Goal: Information Seeking & Learning: Learn about a topic

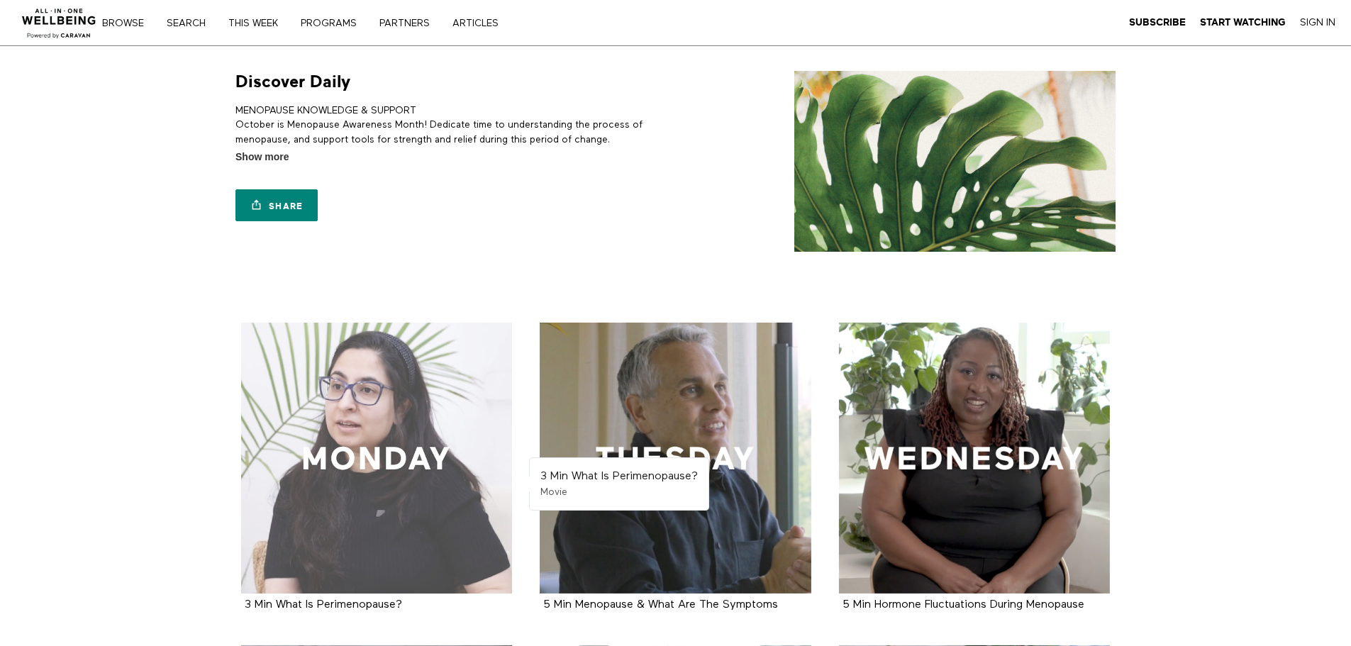
click at [374, 423] on div at bounding box center [377, 459] width 272 height 272
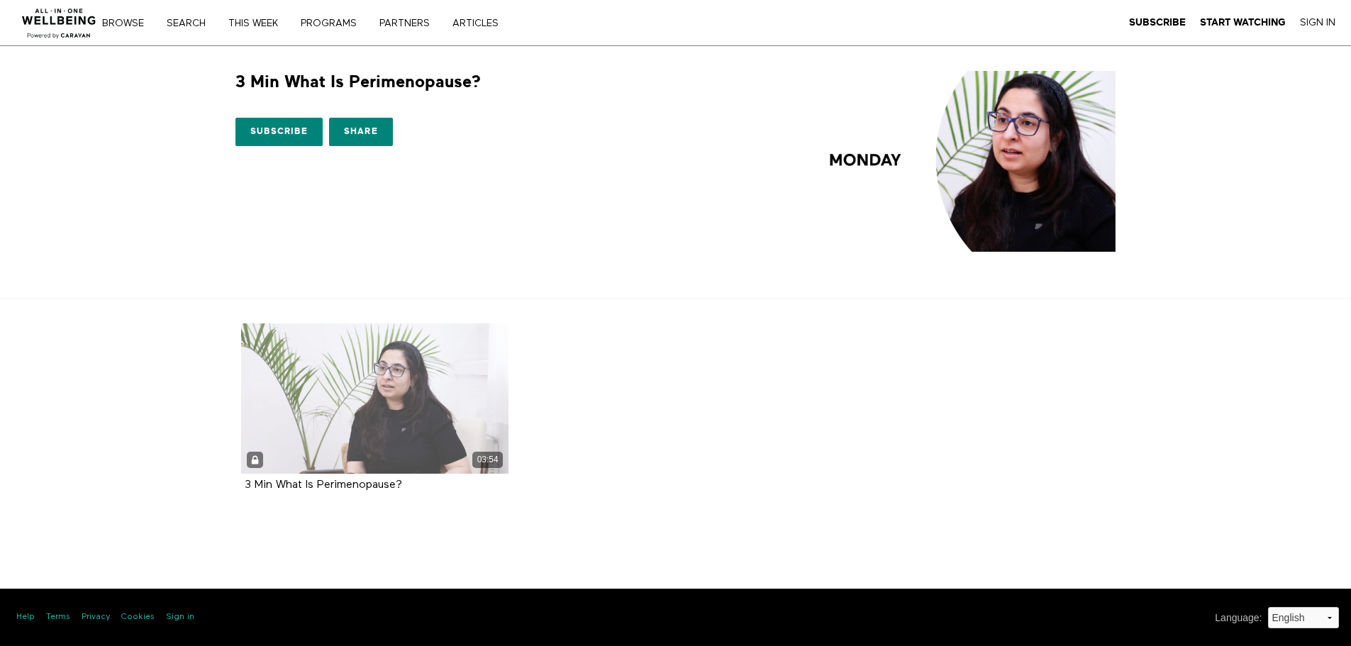
click at [395, 425] on div "03:54" at bounding box center [375, 398] width 268 height 150
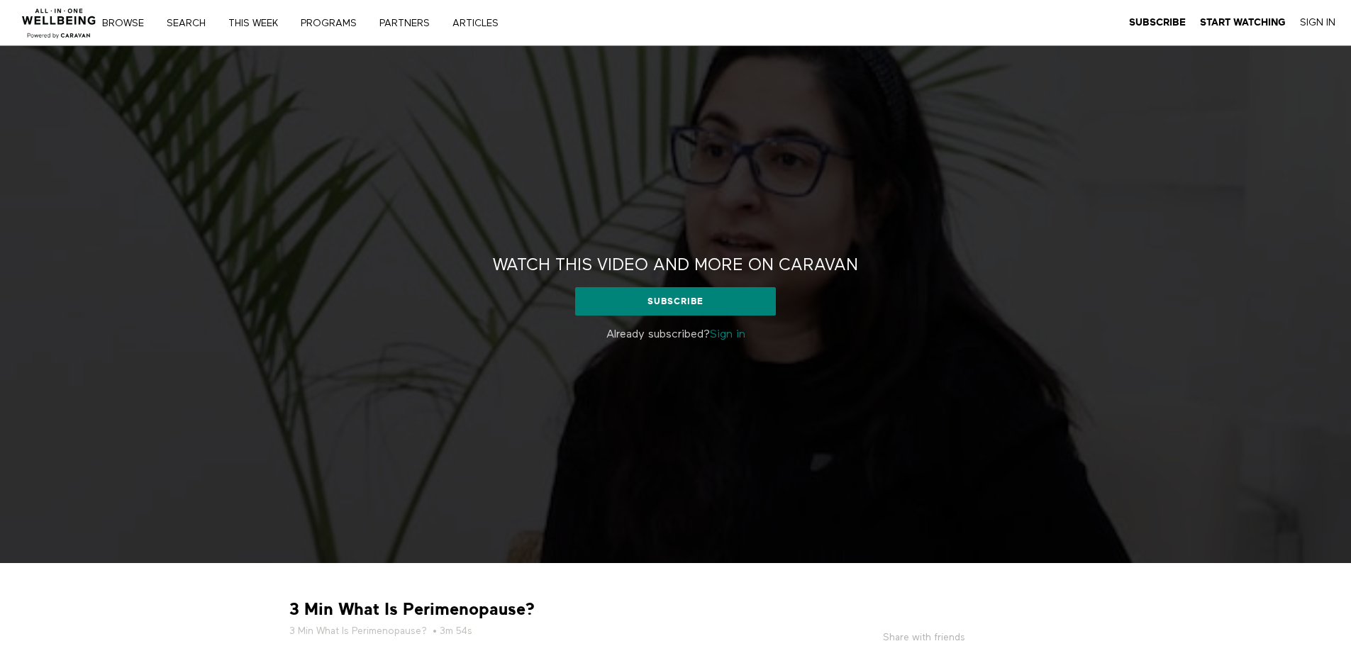
click at [727, 335] on link "Sign in" at bounding box center [727, 334] width 35 height 11
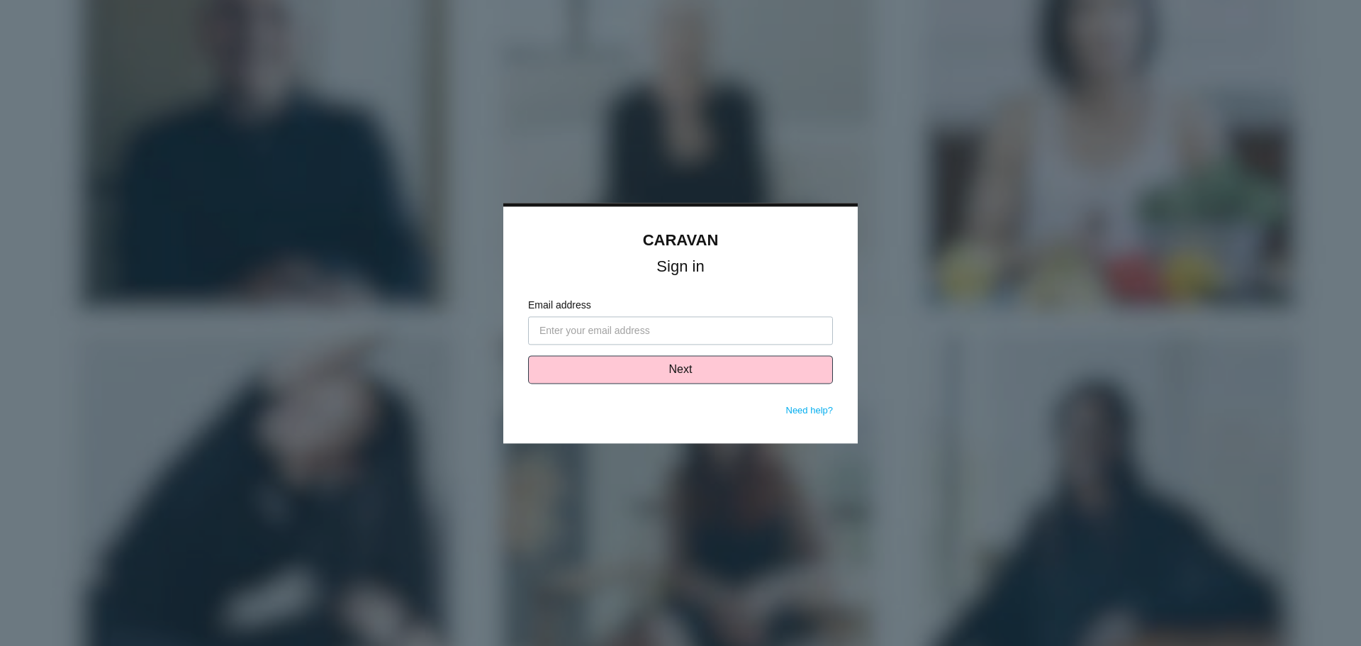
click at [704, 338] on input "Email address" at bounding box center [680, 330] width 305 height 28
type input "[EMAIL_ADDRESS][PERSON_NAME][DOMAIN_NAME]"
click at [705, 374] on button "Next" at bounding box center [680, 369] width 305 height 28
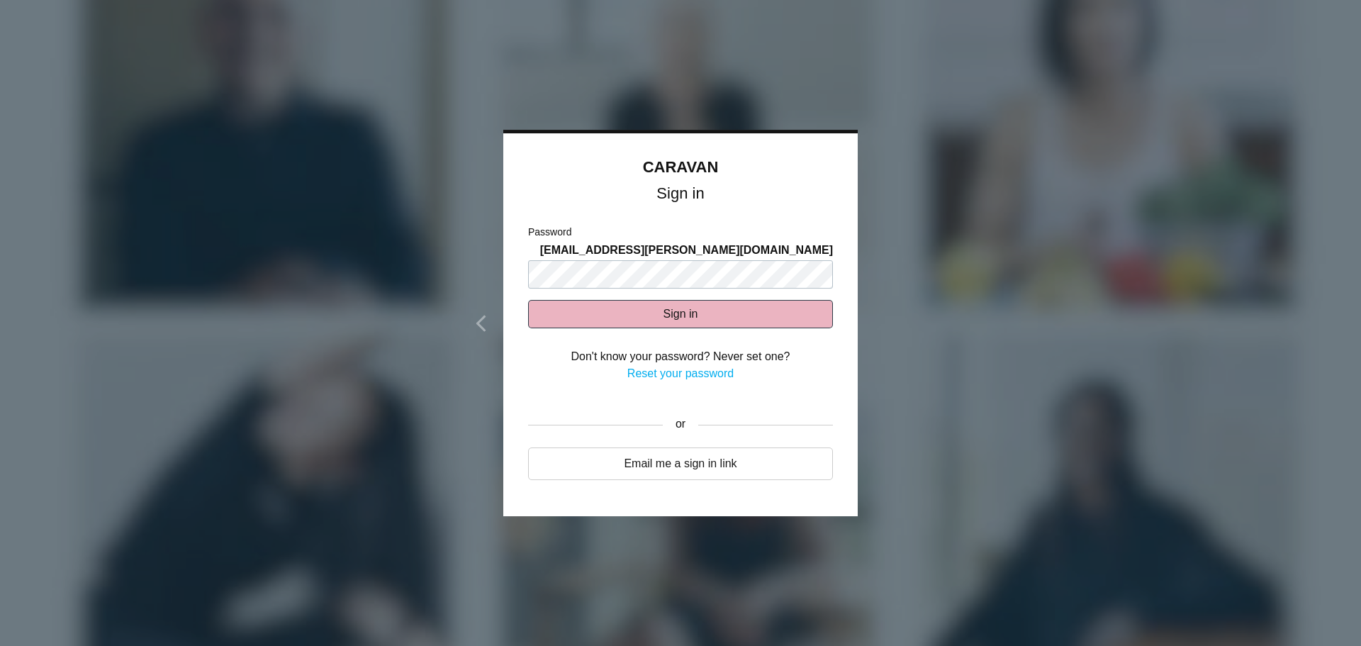
click at [674, 301] on button "Sign in" at bounding box center [680, 314] width 305 height 28
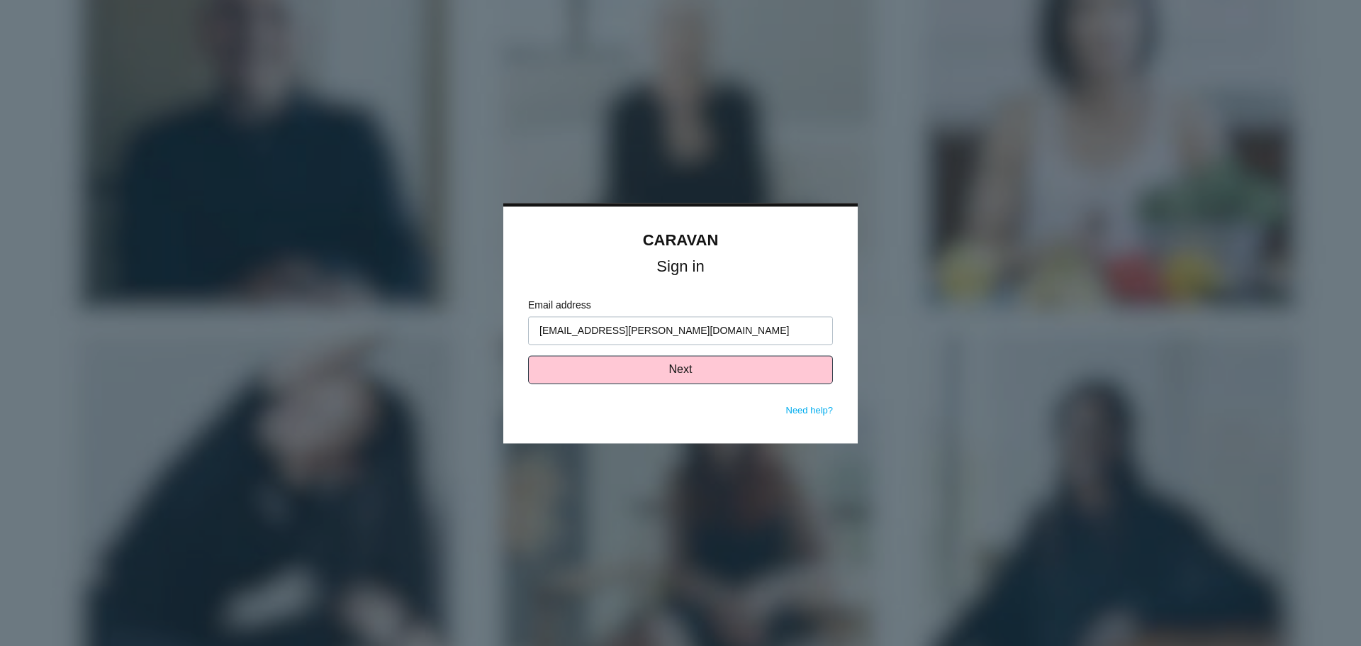
click at [738, 328] on input "[EMAIL_ADDRESS][PERSON_NAME][DOMAIN_NAME]" at bounding box center [680, 330] width 305 height 28
type input "m"
type input "[EMAIL_ADDRESS][PERSON_NAME][DOMAIN_NAME]"
click at [702, 371] on button "Next" at bounding box center [680, 369] width 305 height 28
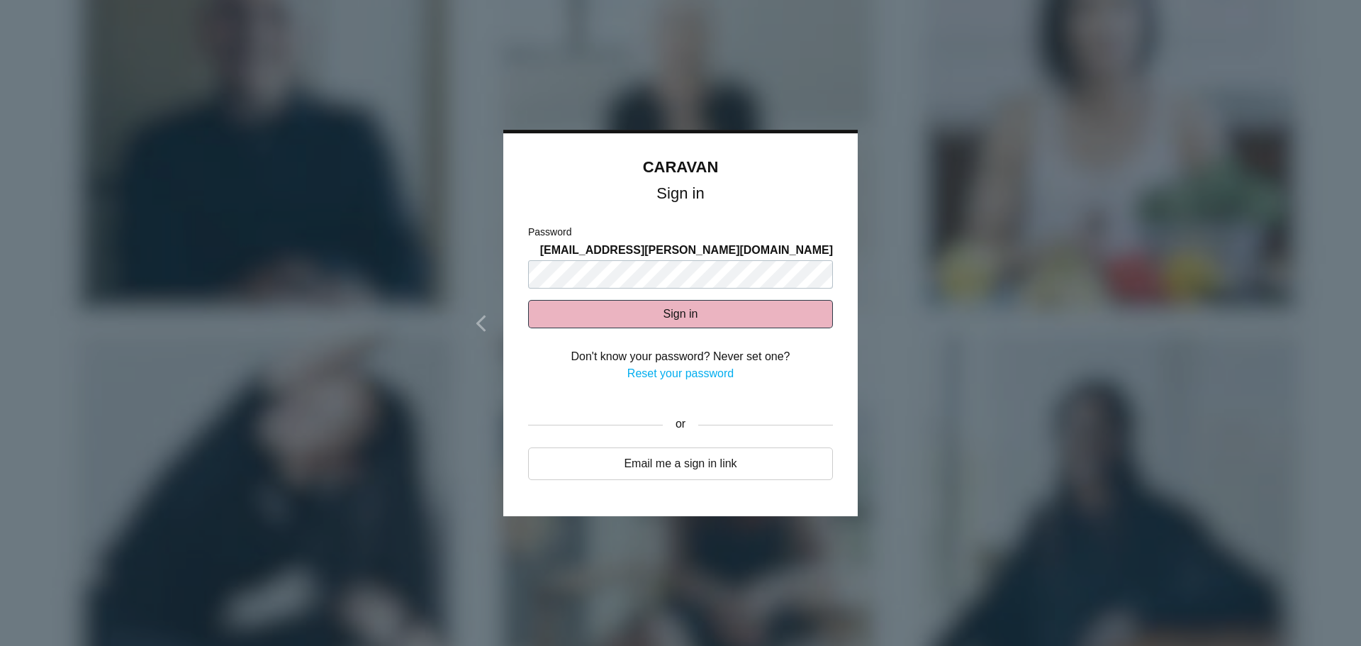
click at [580, 313] on button "Sign in" at bounding box center [680, 314] width 305 height 28
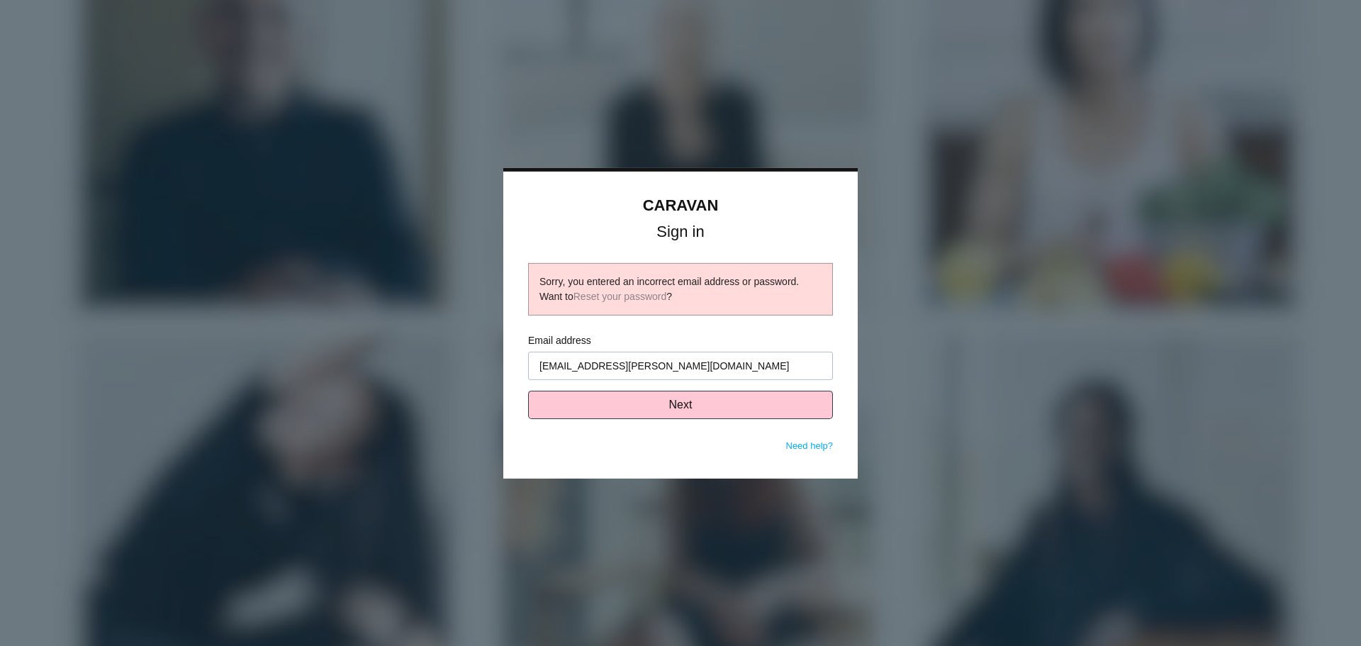
click at [693, 368] on input "[EMAIL_ADDRESS][PERSON_NAME][DOMAIN_NAME]" at bounding box center [680, 366] width 305 height 28
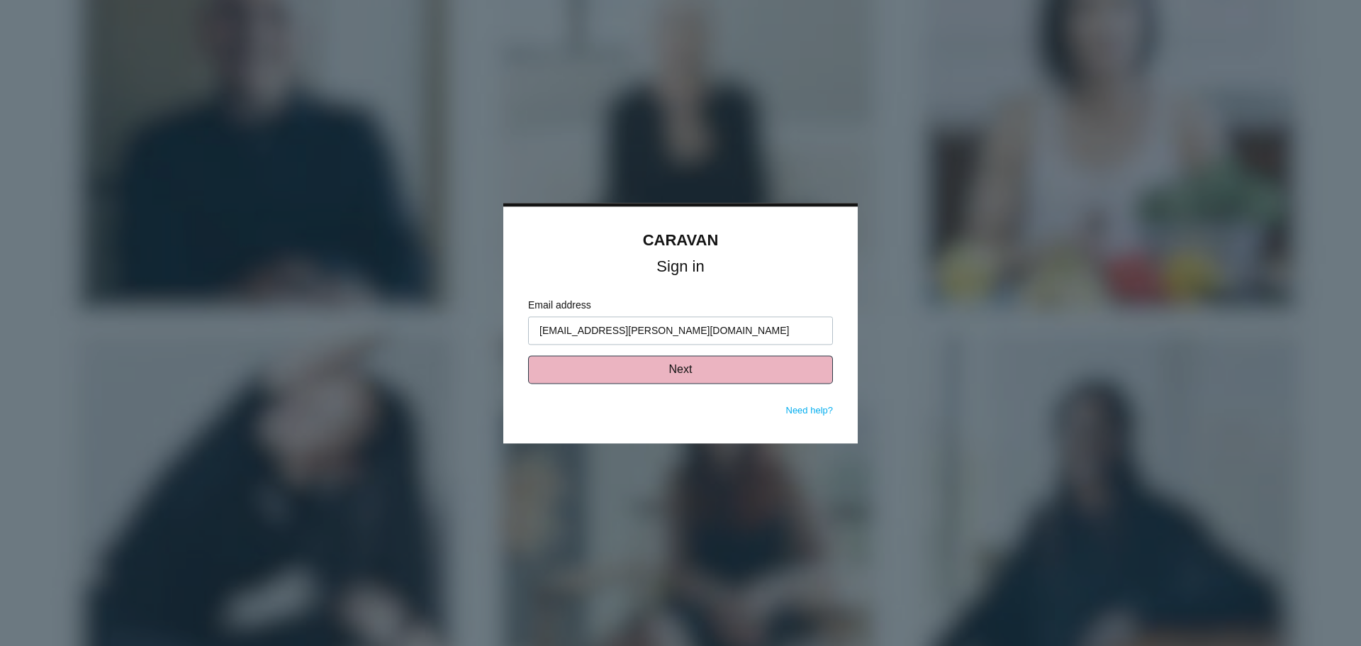
click at [691, 376] on button "Next" at bounding box center [680, 369] width 305 height 28
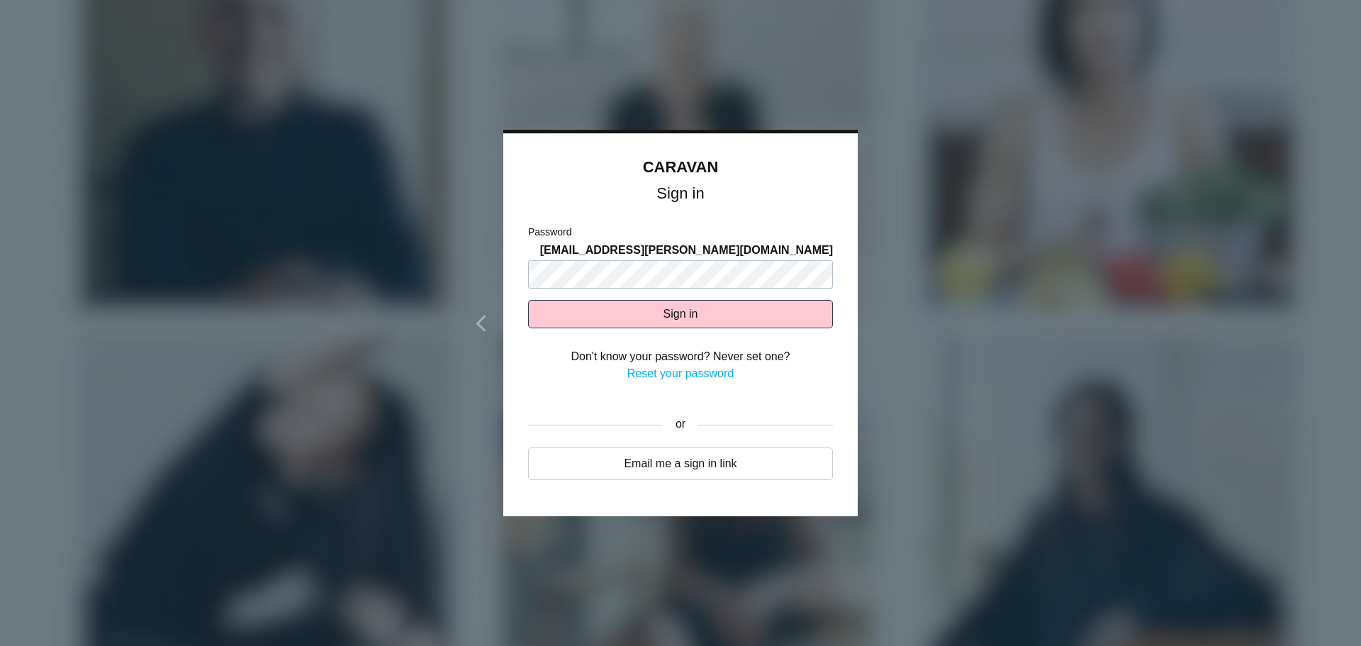
click at [601, 255] on div "Password mahogany.smith@intpark.com" at bounding box center [680, 257] width 305 height 64
click at [565, 301] on button "Sign in" at bounding box center [680, 314] width 305 height 28
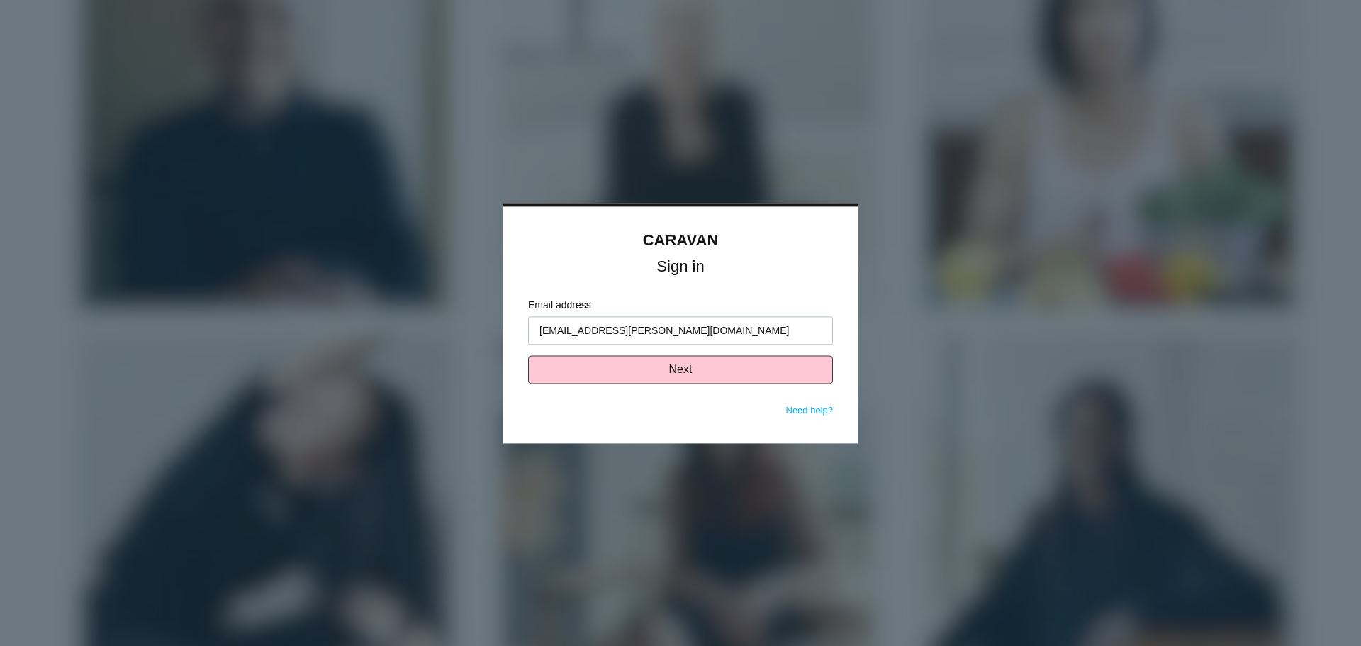
click at [778, 323] on input "[EMAIL_ADDRESS][PERSON_NAME][DOMAIN_NAME]" at bounding box center [680, 330] width 305 height 28
click at [775, 331] on input "[EMAIL_ADDRESS][PERSON_NAME][DOMAIN_NAME]" at bounding box center [680, 330] width 305 height 28
type input "m"
type input "Mahogany.smith@intpark.com"
click at [700, 367] on button "Next" at bounding box center [680, 369] width 305 height 28
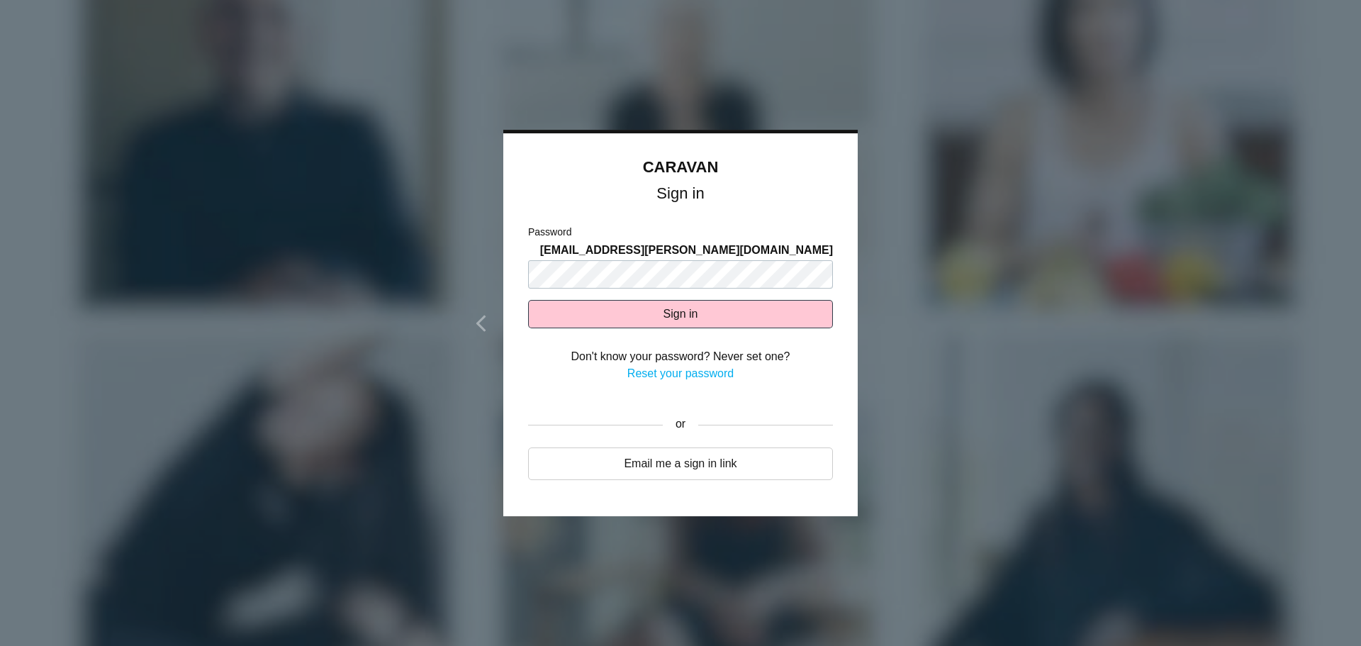
click at [679, 242] on span "Mahogany.smith@intpark.com" at bounding box center [686, 250] width 293 height 17
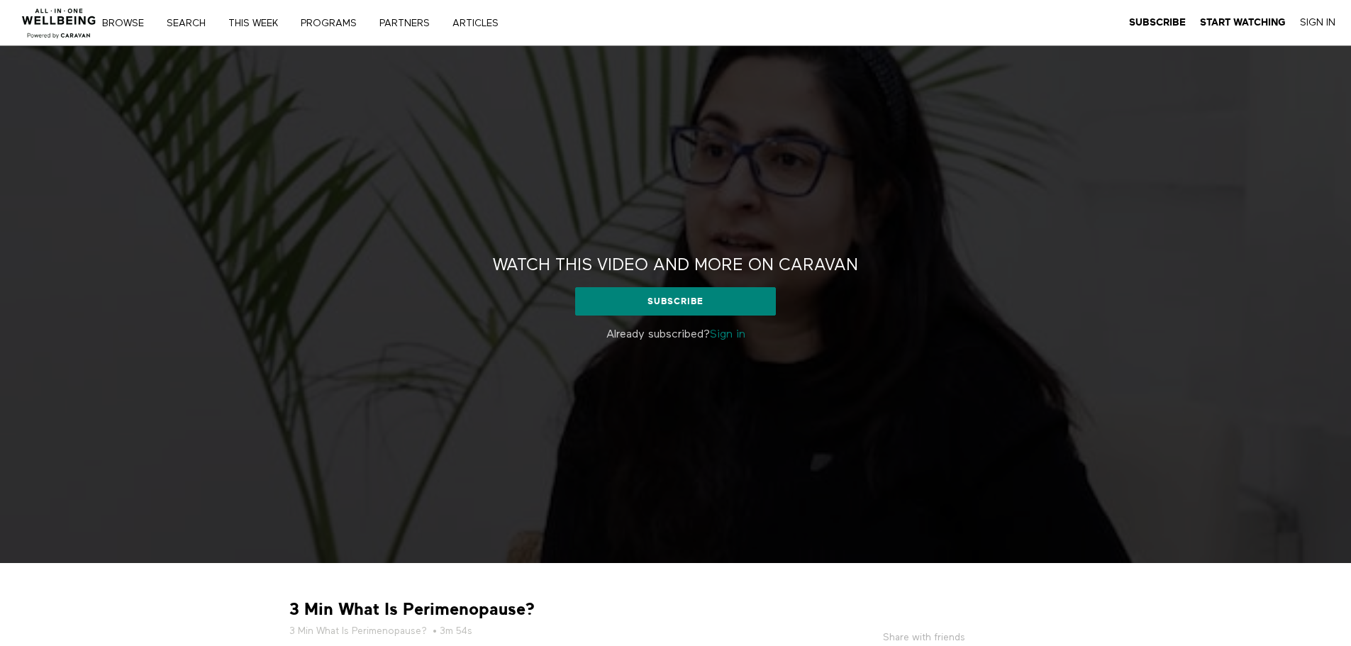
click at [725, 333] on link "Sign in" at bounding box center [727, 334] width 35 height 11
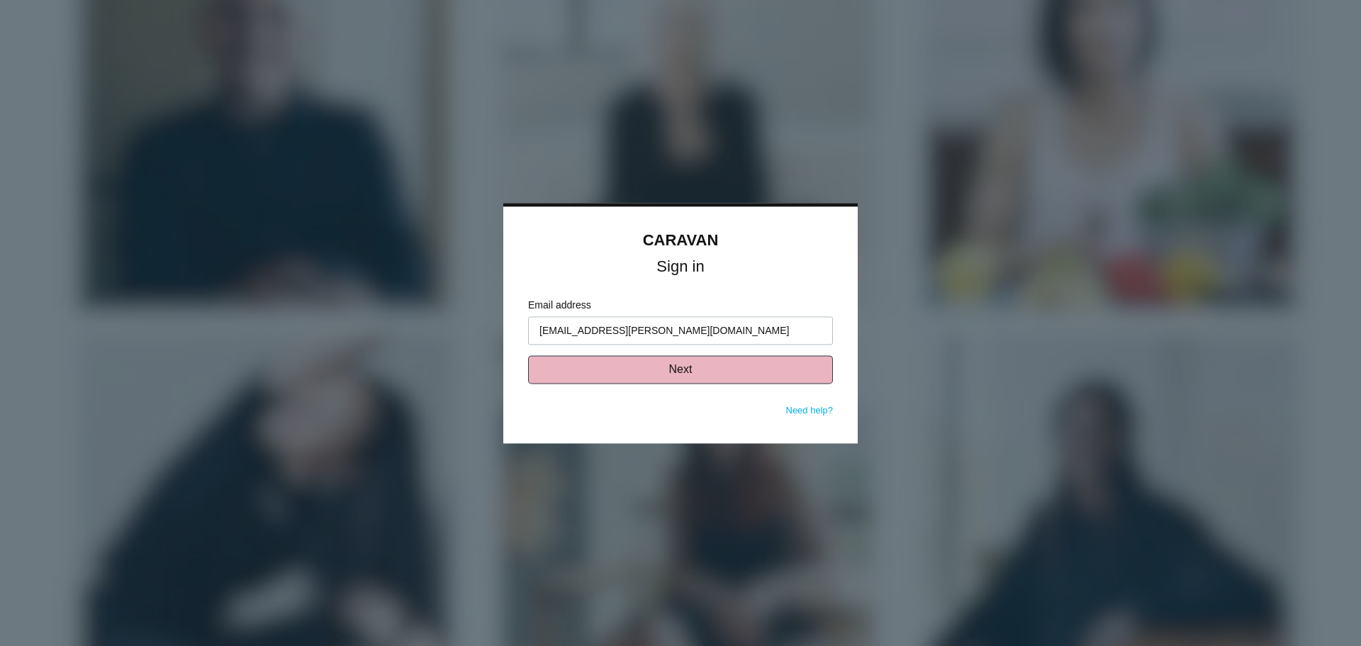
type input "mahogany.smith@intpark.com"
click at [687, 362] on button "Next" at bounding box center [680, 369] width 305 height 28
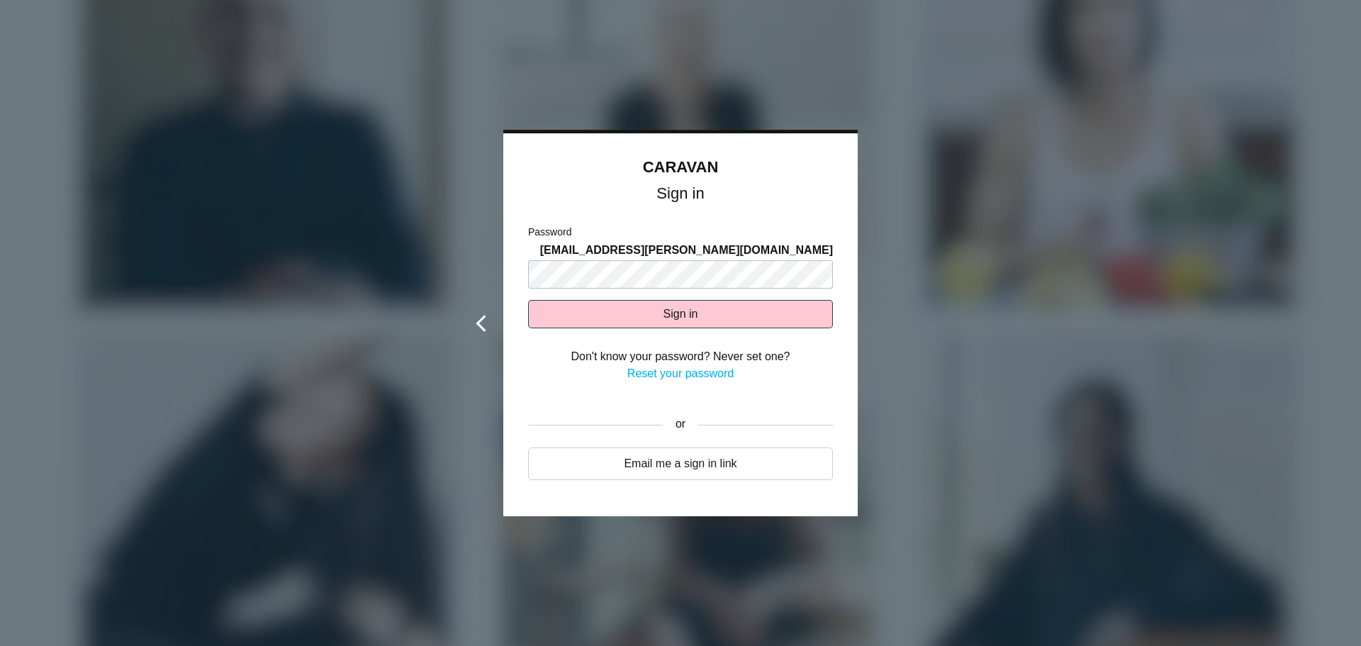
click at [487, 301] on button at bounding box center [480, 325] width 45 height 384
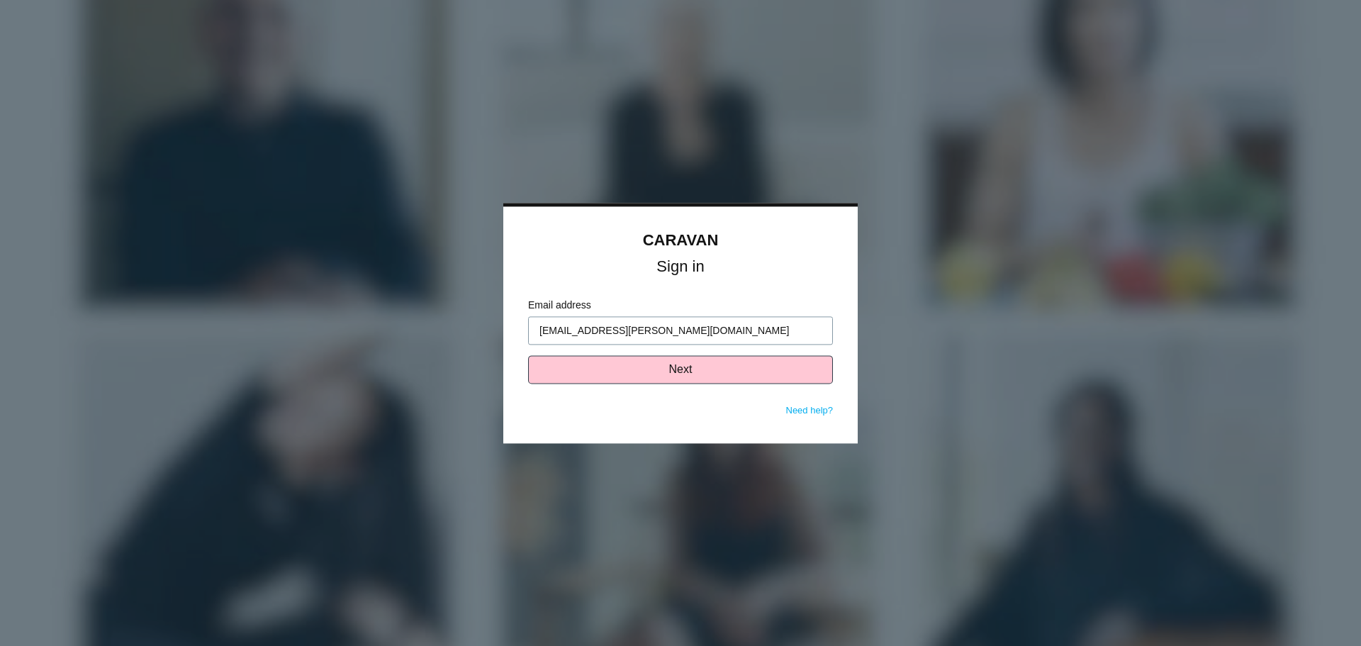
click at [612, 338] on input "[EMAIL_ADDRESS][PERSON_NAME][DOMAIN_NAME]" at bounding box center [680, 330] width 305 height 28
click at [919, 268] on div at bounding box center [680, 323] width 1361 height 646
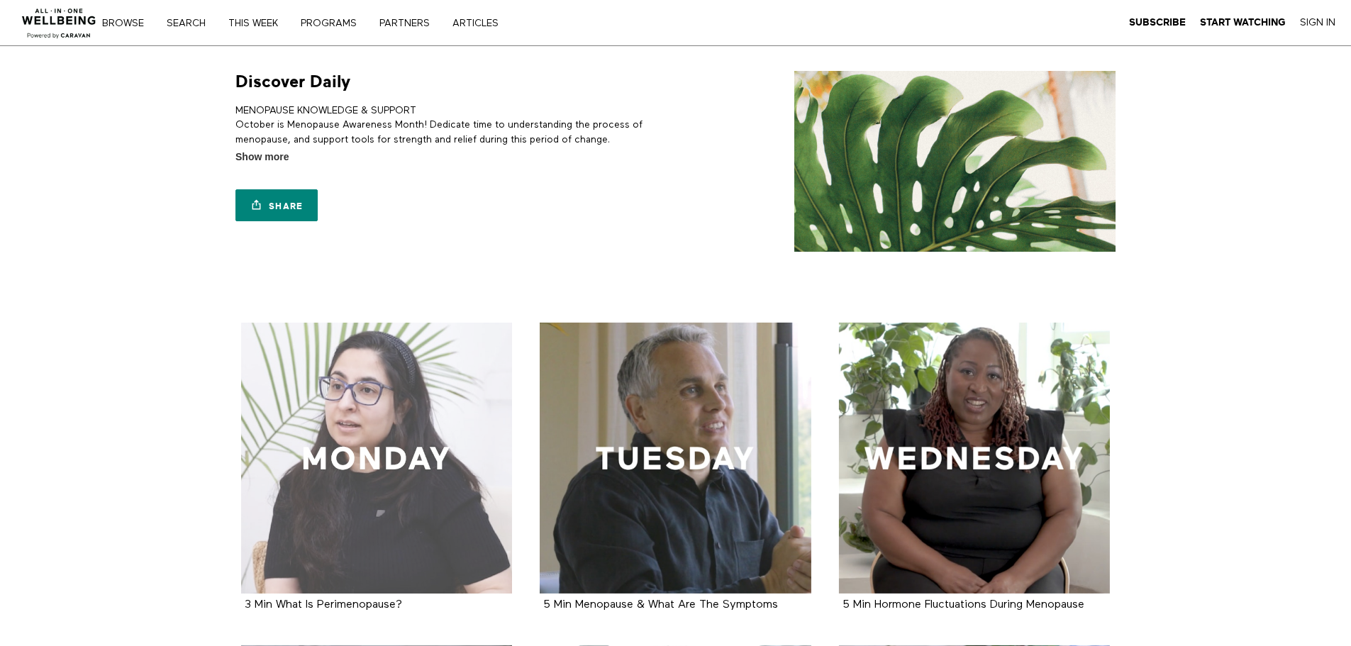
click at [487, 392] on div at bounding box center [377, 459] width 272 height 272
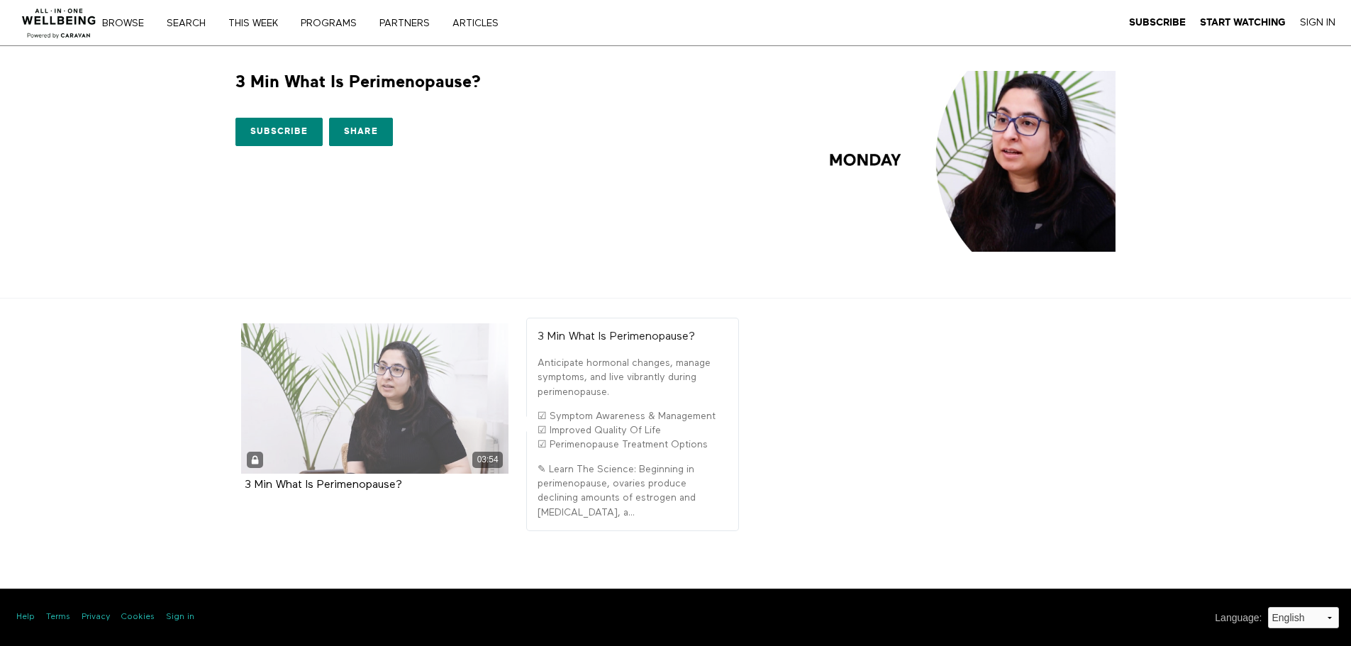
click at [403, 387] on div "03:54" at bounding box center [375, 398] width 268 height 150
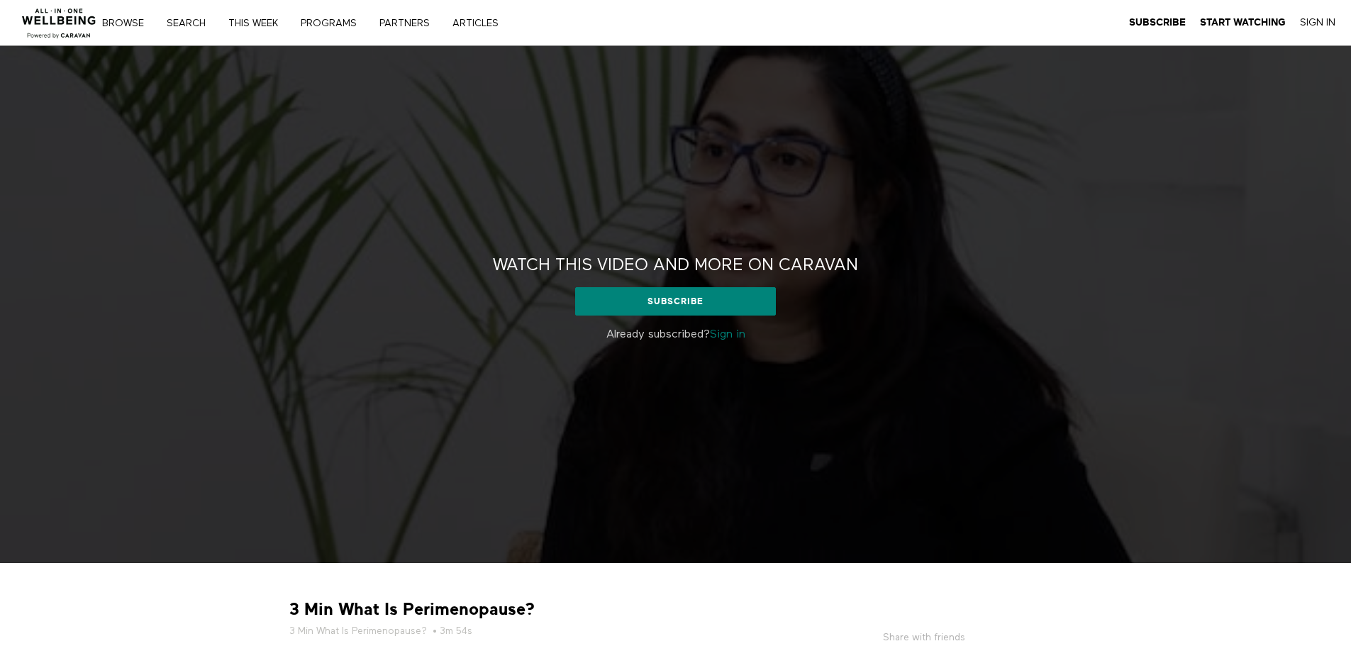
click at [718, 335] on link "Sign in" at bounding box center [727, 334] width 35 height 11
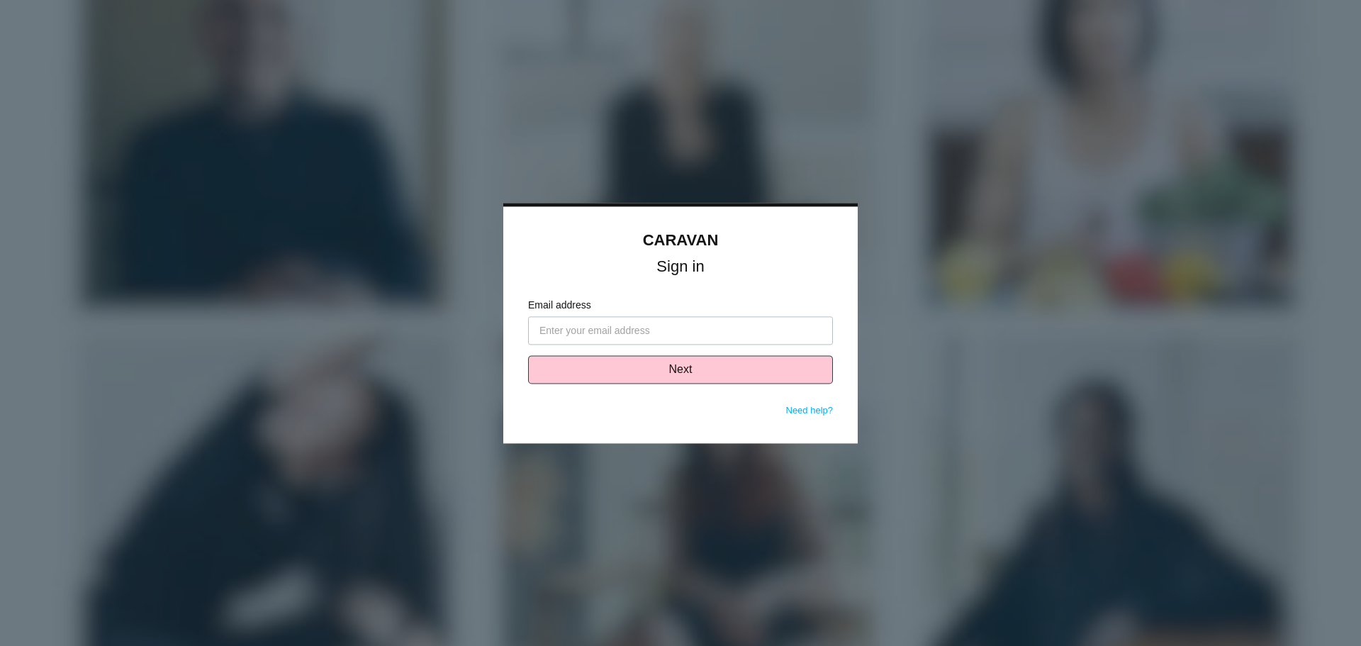
click at [610, 333] on input "Email address" at bounding box center [680, 330] width 305 height 28
type input "m"
type input "M"
type input "mahoganysmith26@gmail.com"
click at [645, 368] on button "Next" at bounding box center [680, 369] width 305 height 28
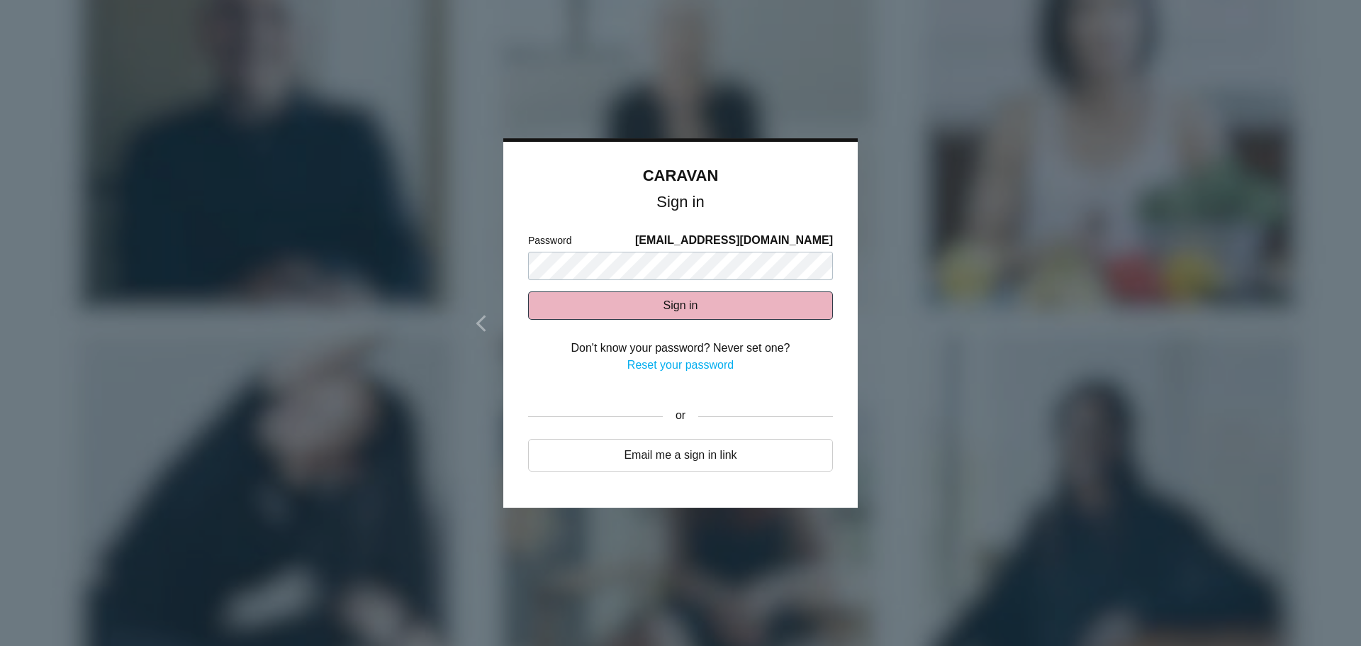
click at [556, 301] on button "Sign in" at bounding box center [680, 305] width 305 height 28
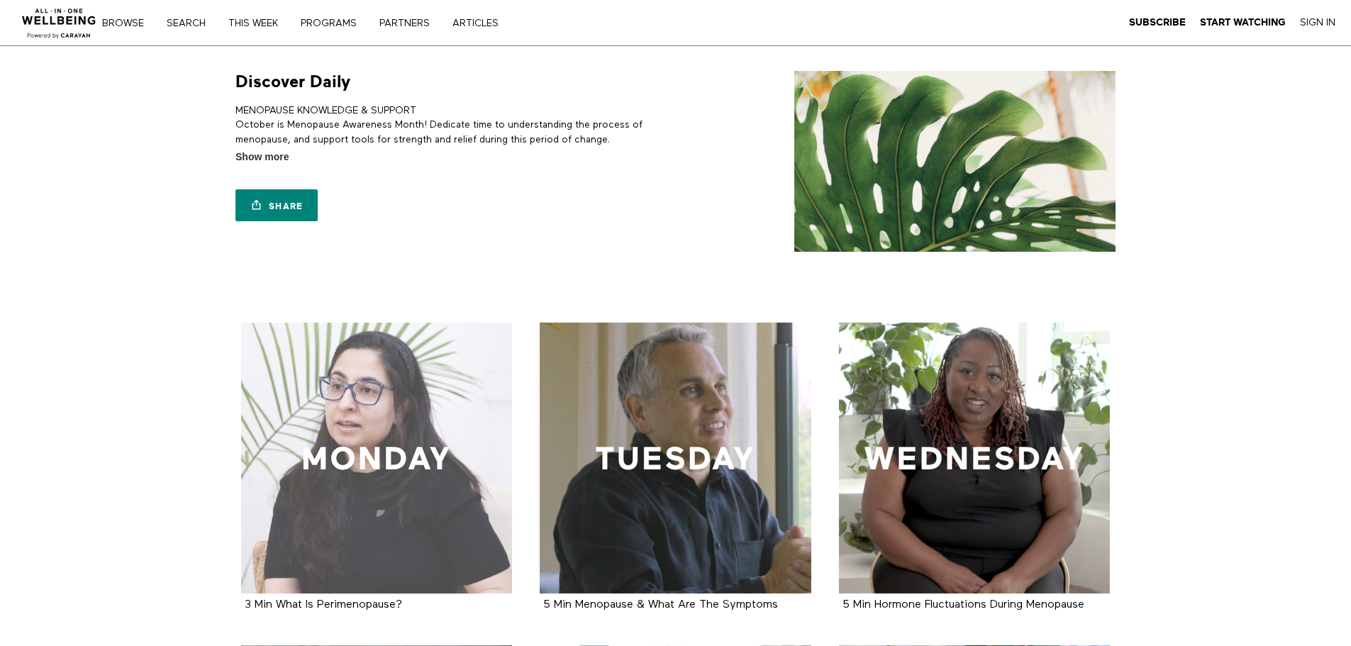
click at [423, 447] on div at bounding box center [377, 459] width 272 height 272
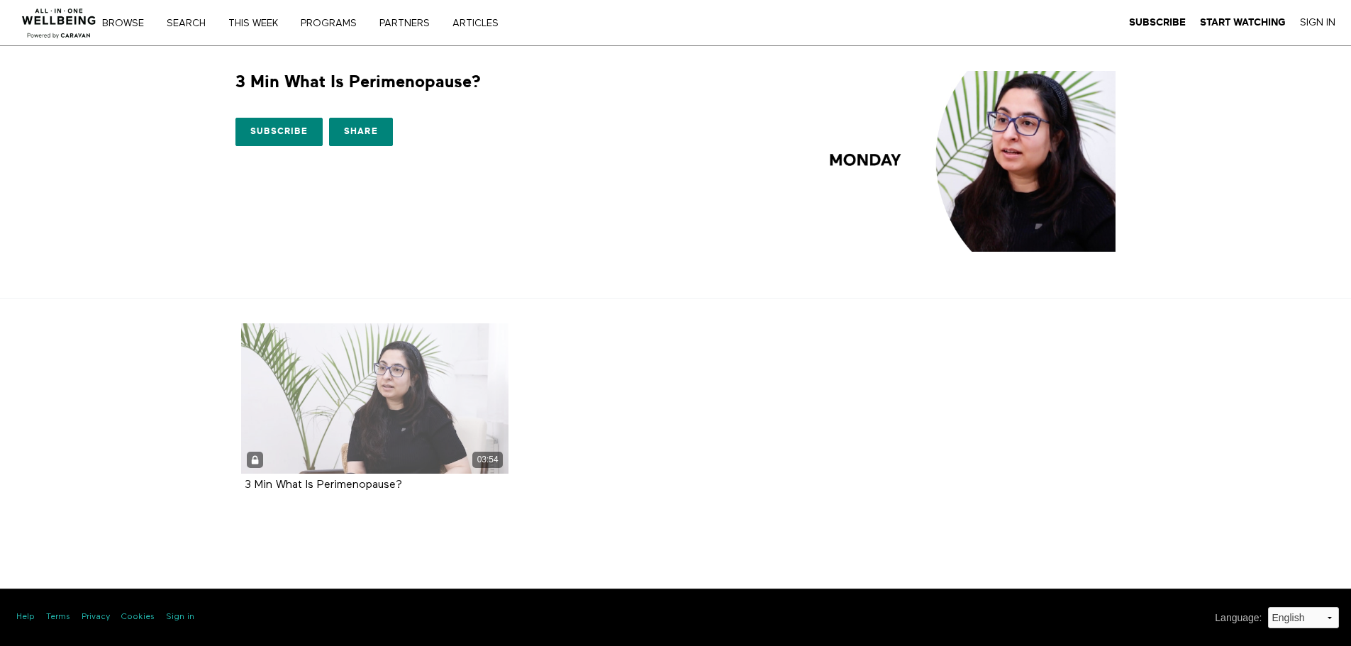
click at [349, 384] on div "03:54" at bounding box center [375, 398] width 268 height 150
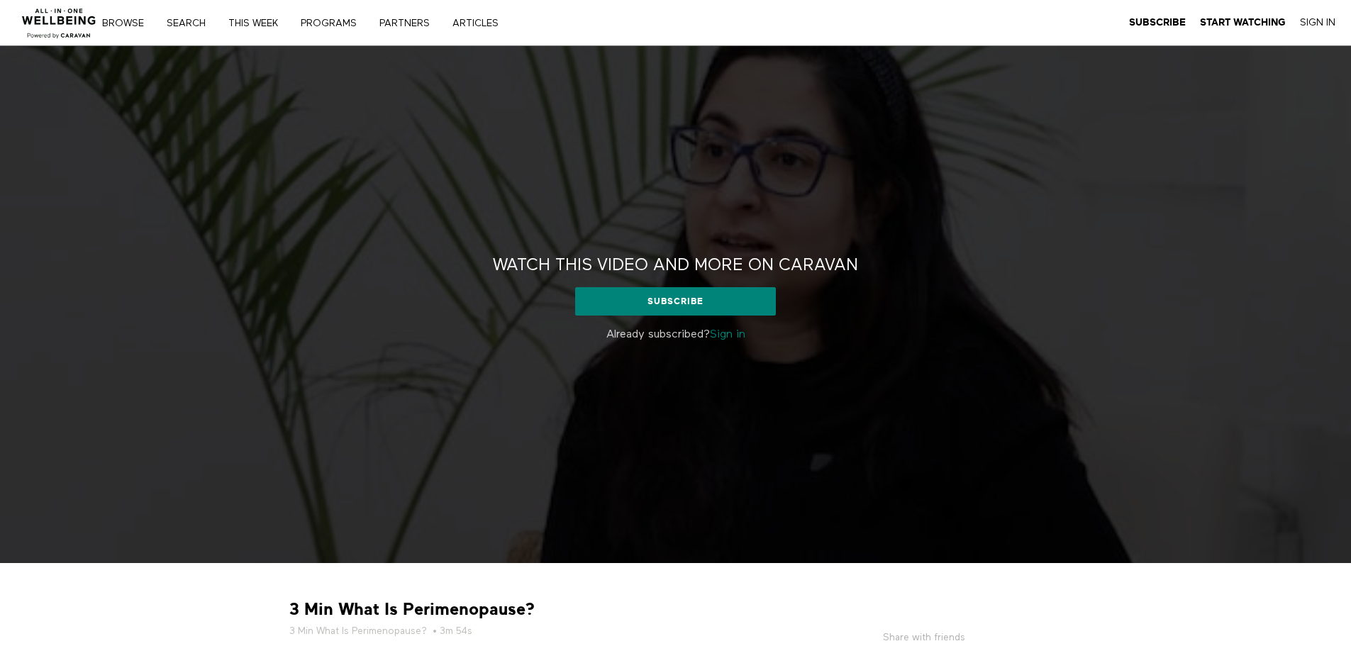
click at [727, 337] on link "Sign in" at bounding box center [727, 334] width 35 height 11
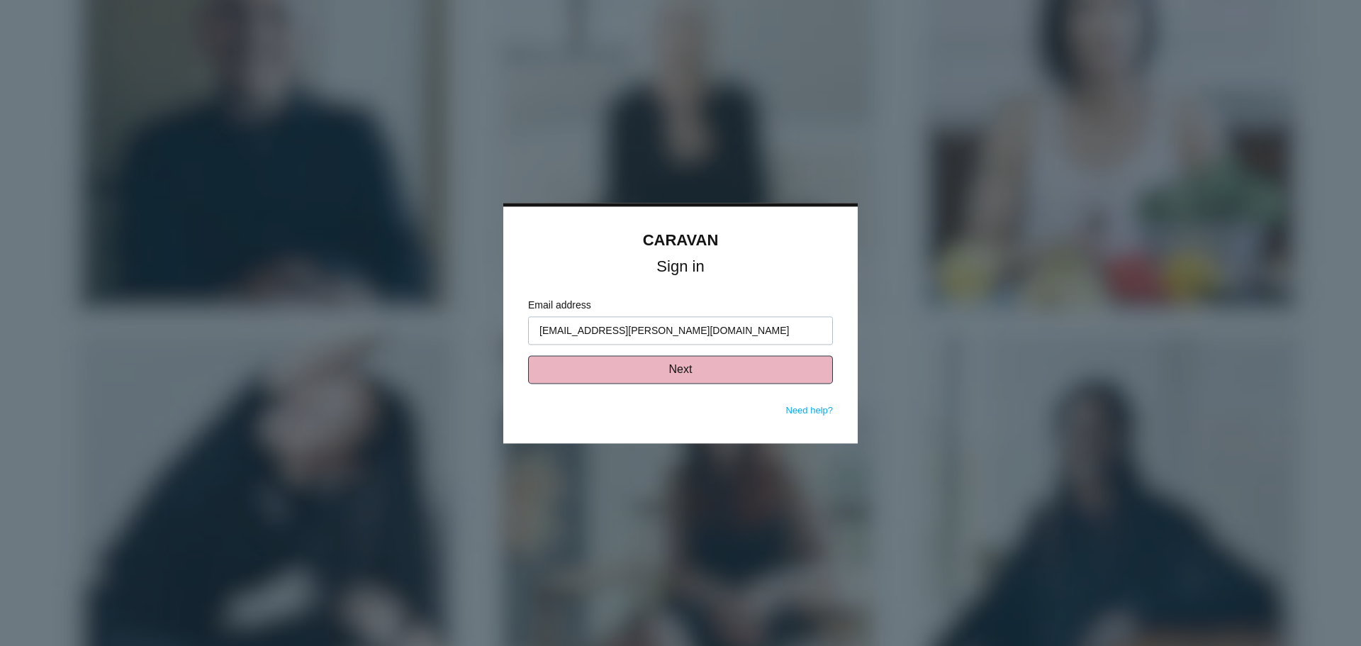
type input "mahogany.smith@intpark.com"
click at [640, 371] on button "Next" at bounding box center [680, 369] width 305 height 28
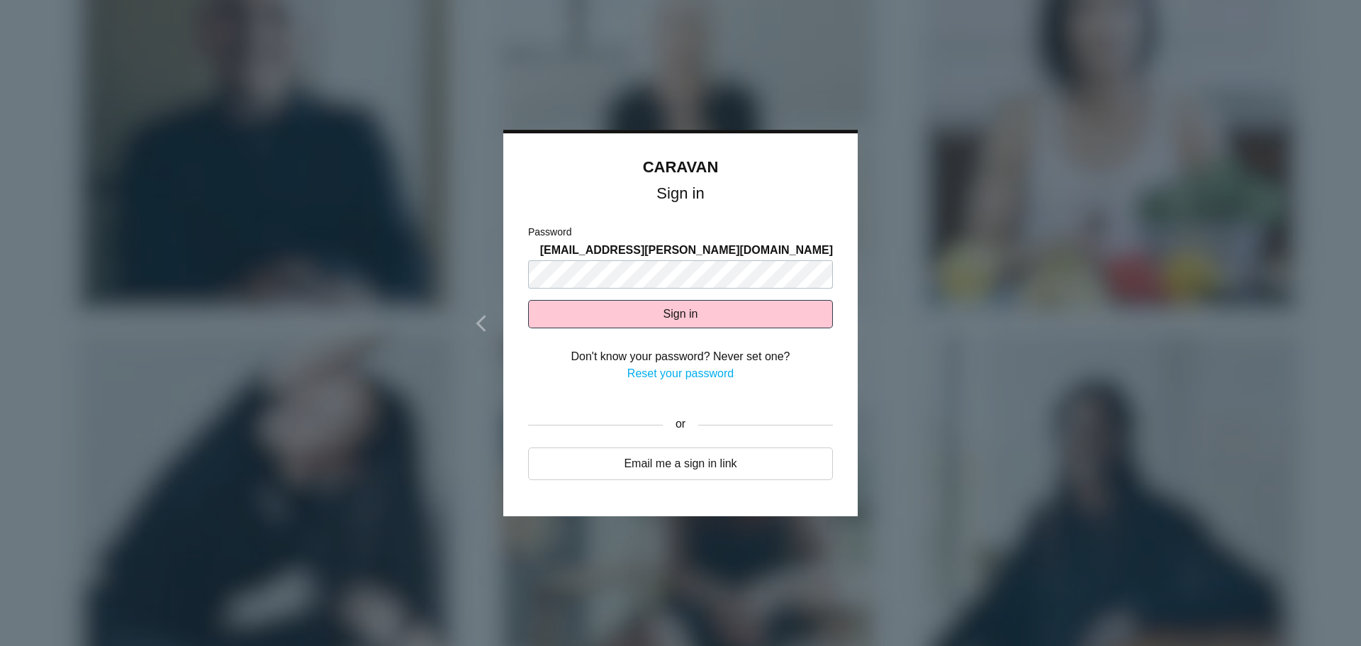
click at [656, 367] on link "Reset your password" at bounding box center [680, 373] width 106 height 12
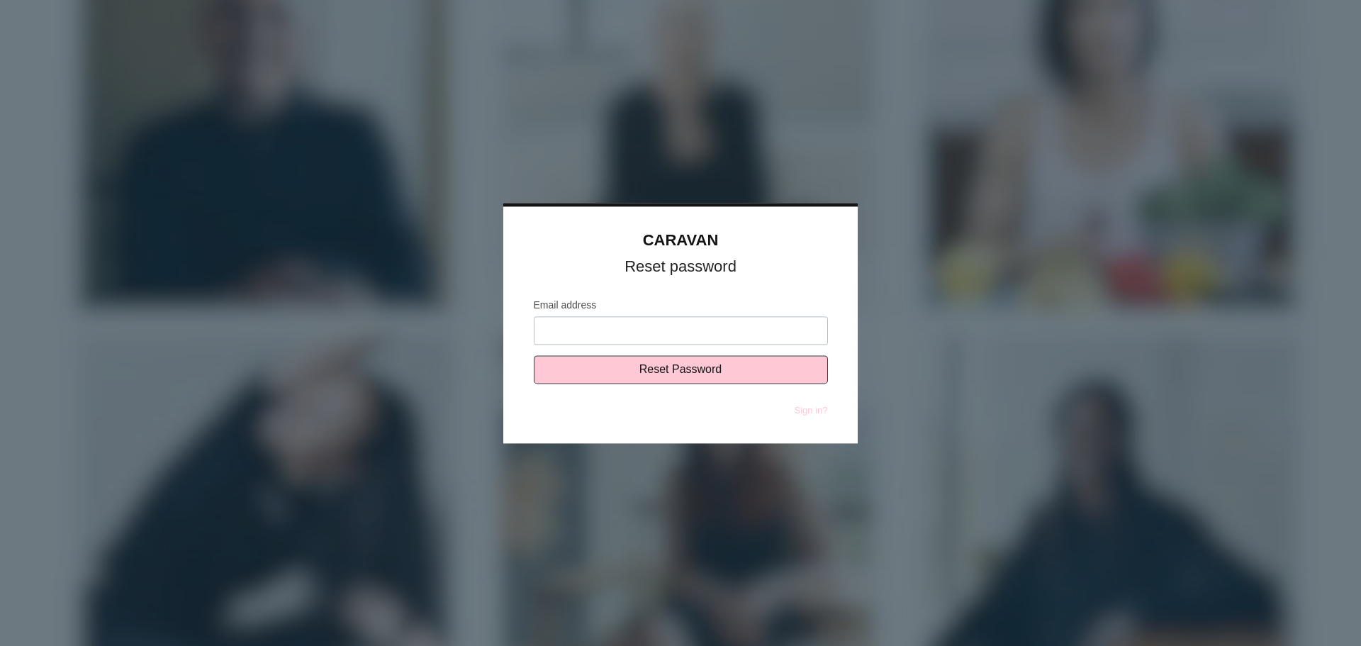
click at [631, 326] on input "Email address" at bounding box center [681, 330] width 294 height 28
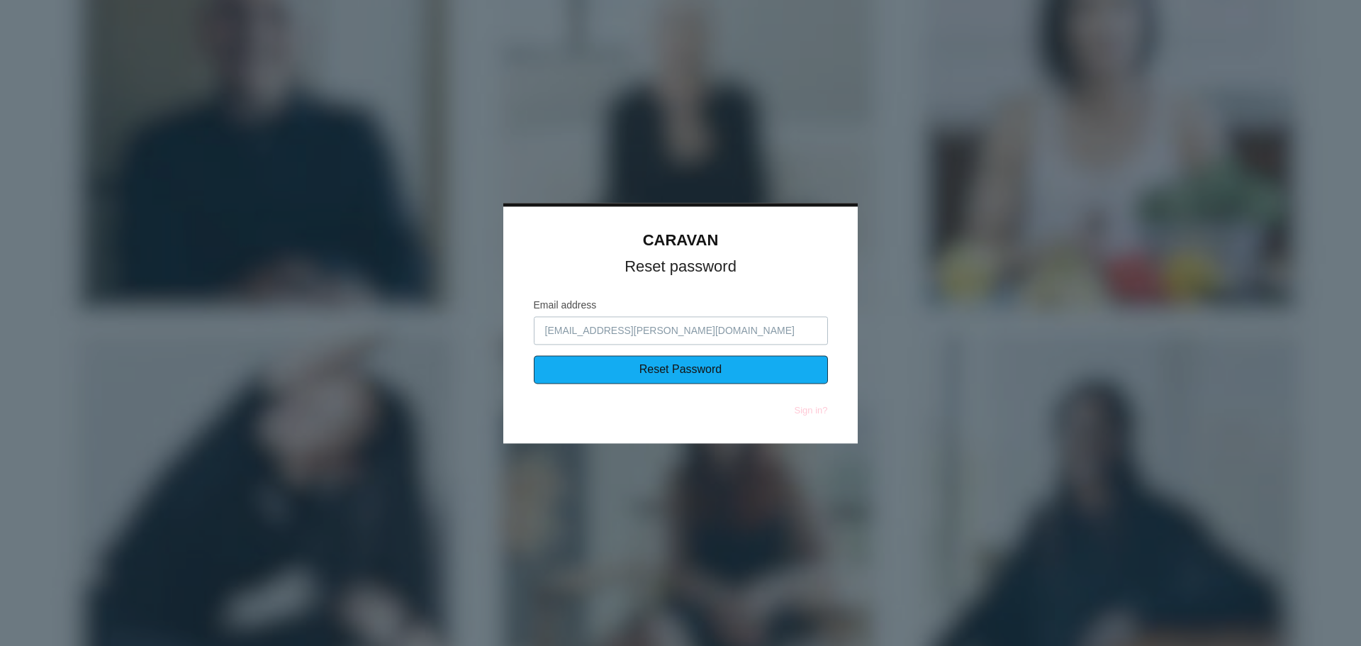
type input "[EMAIL_ADDRESS][PERSON_NAME][DOMAIN_NAME]"
click at [646, 368] on input "Reset Password" at bounding box center [681, 369] width 294 height 28
type input "Sending..."
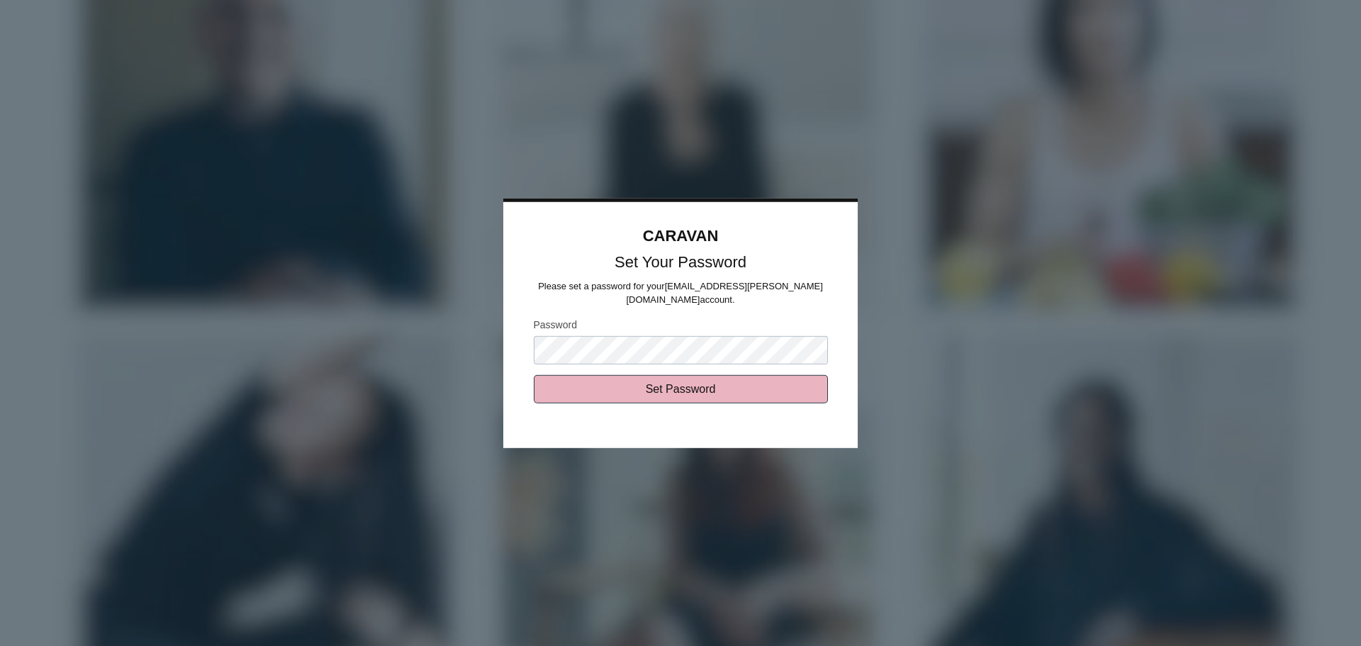
click at [569, 381] on input "Set Password" at bounding box center [681, 389] width 294 height 28
type input "Sending..."
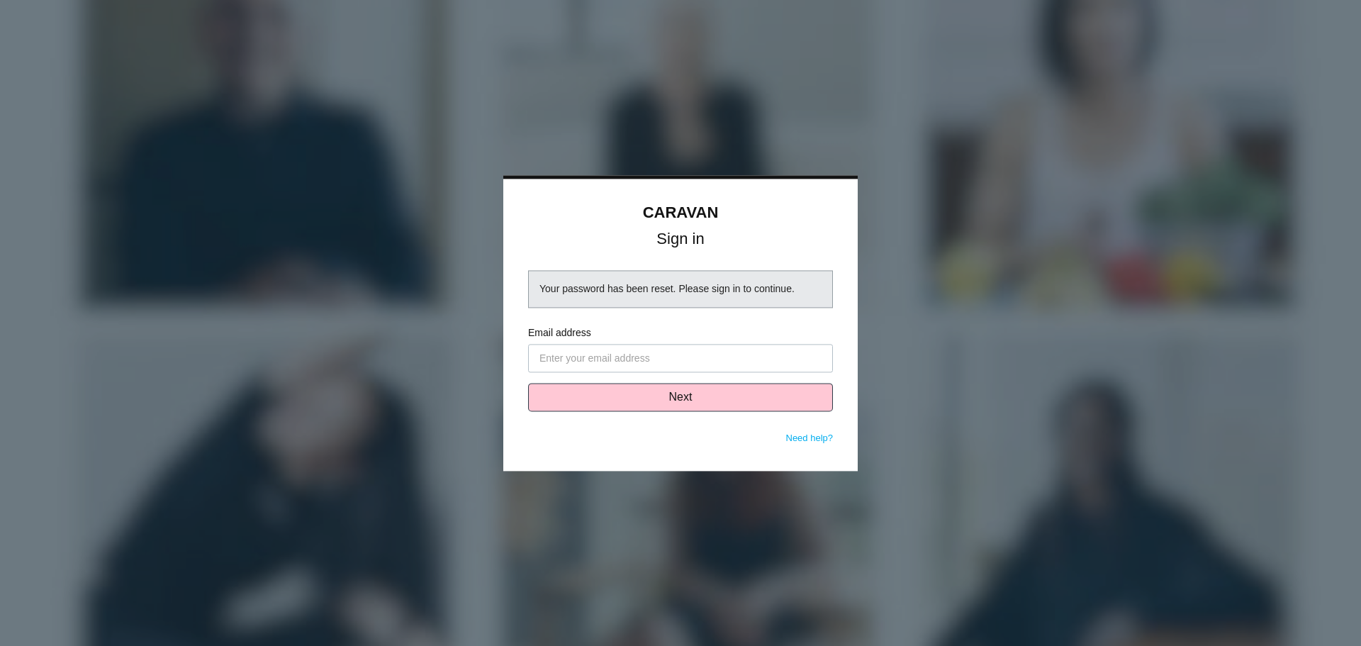
click at [629, 355] on input "Email address" at bounding box center [680, 358] width 305 height 28
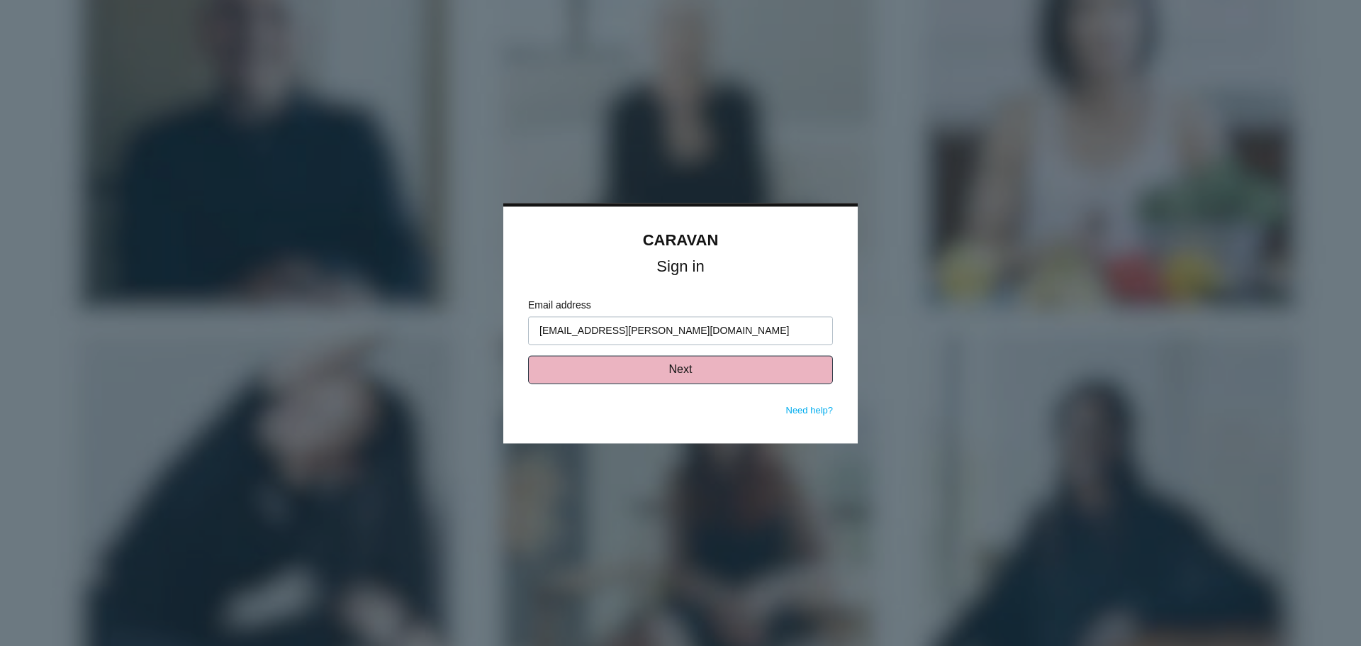
type input "[EMAIL_ADDRESS][PERSON_NAME][DOMAIN_NAME]"
click at [625, 359] on button "Next" at bounding box center [680, 369] width 305 height 28
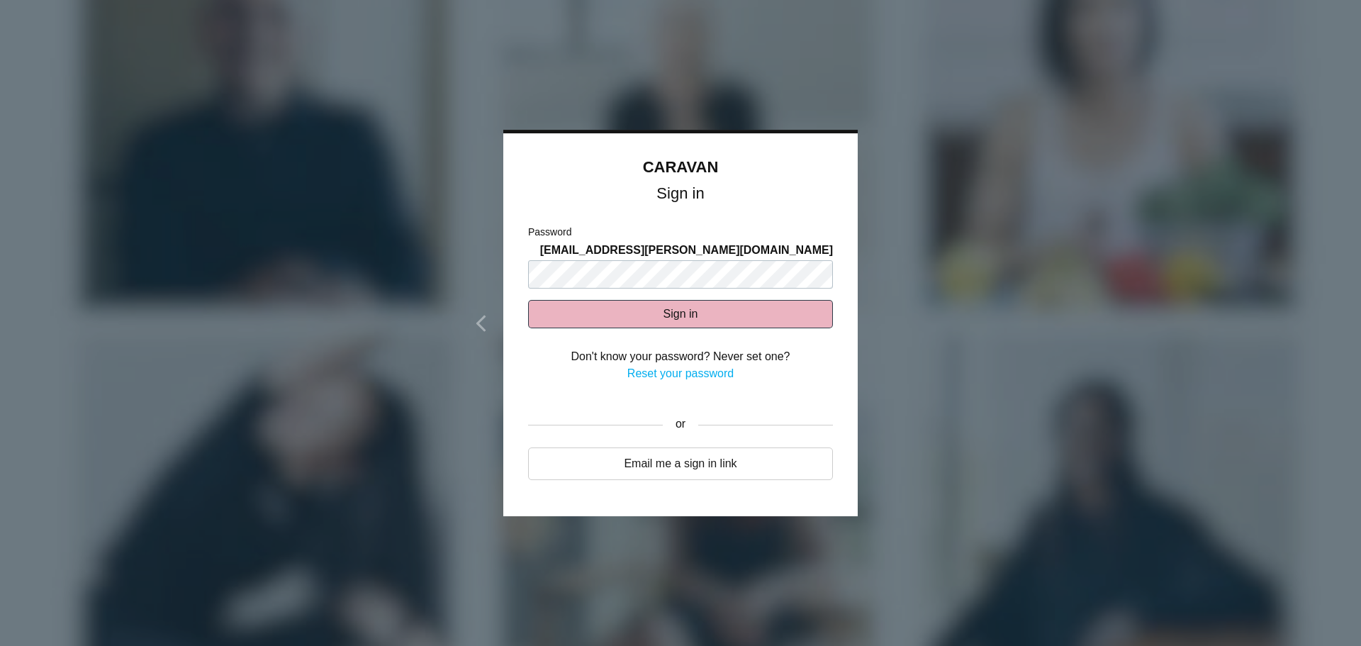
click at [573, 304] on button "Sign in" at bounding box center [680, 314] width 305 height 28
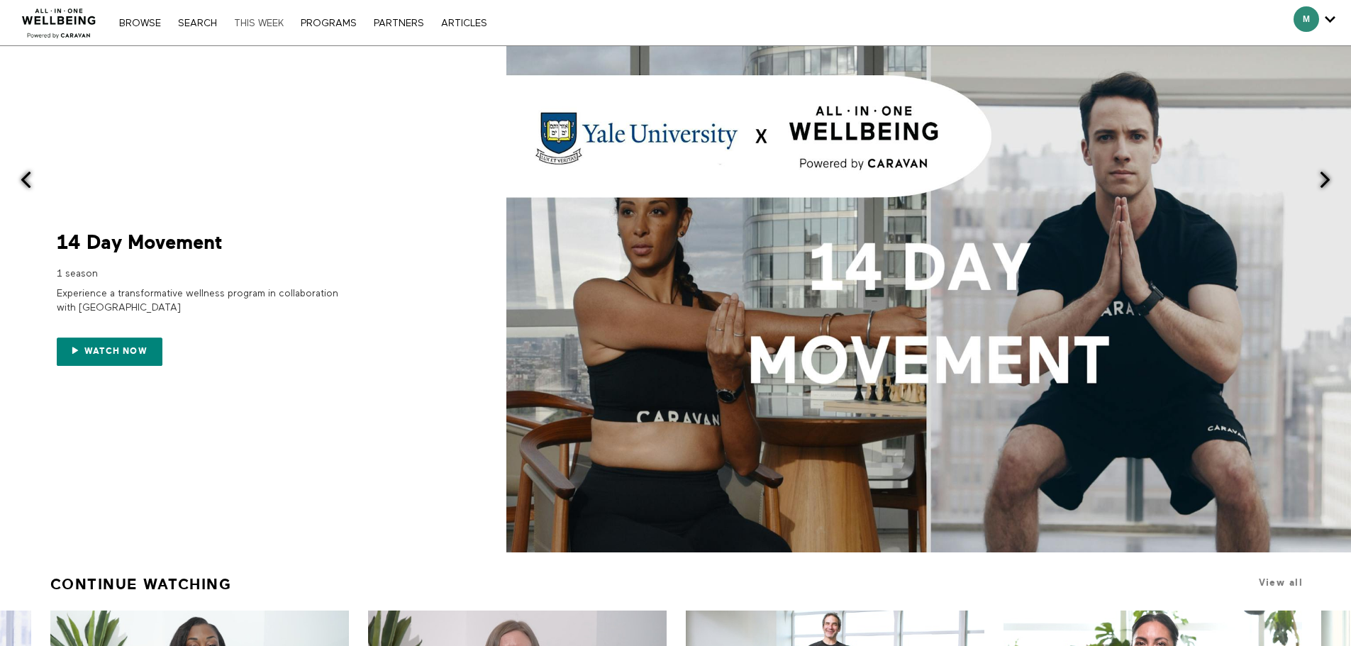
click at [269, 26] on link "THIS WEEK" at bounding box center [259, 23] width 64 height 10
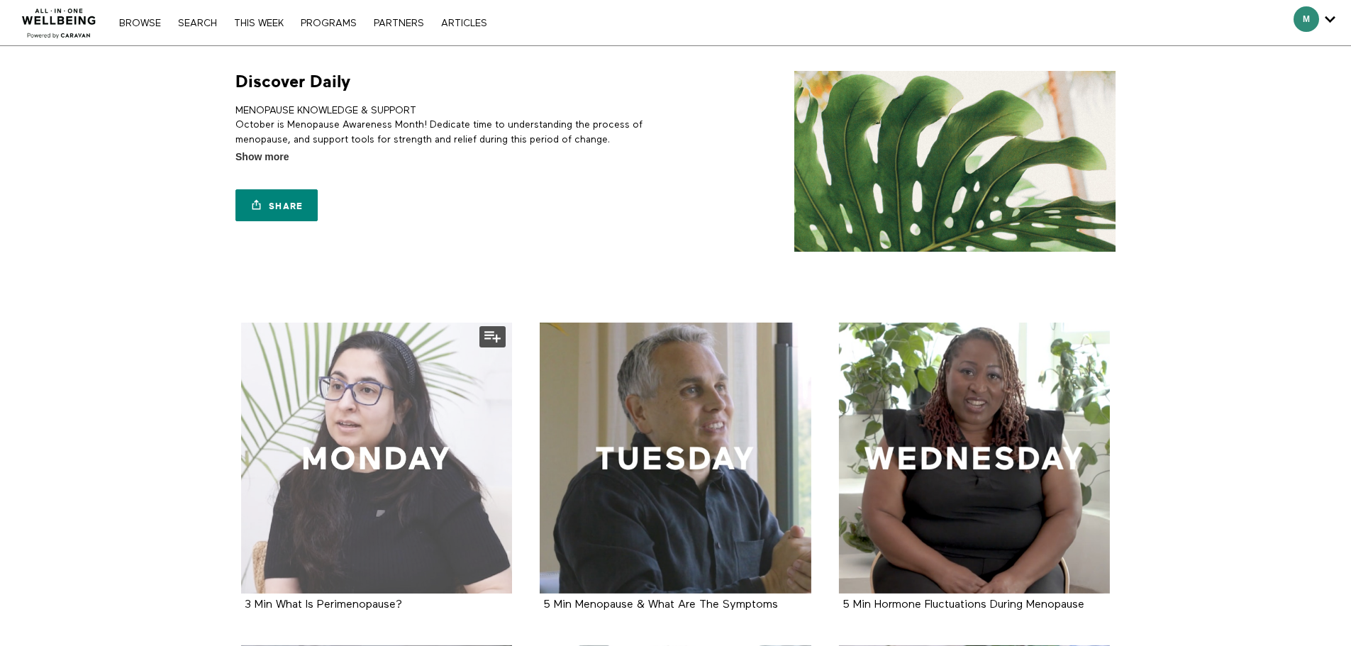
click at [420, 421] on div at bounding box center [377, 459] width 272 height 272
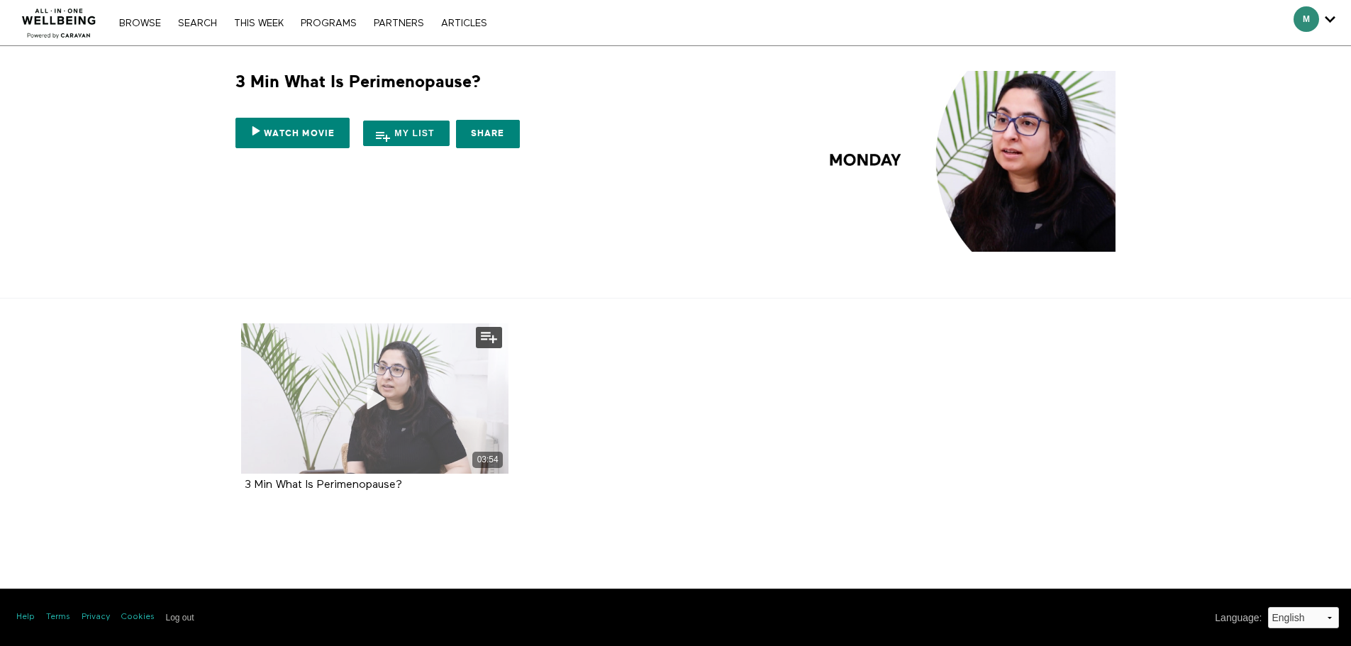
click at [398, 420] on div "03:54" at bounding box center [375, 398] width 268 height 150
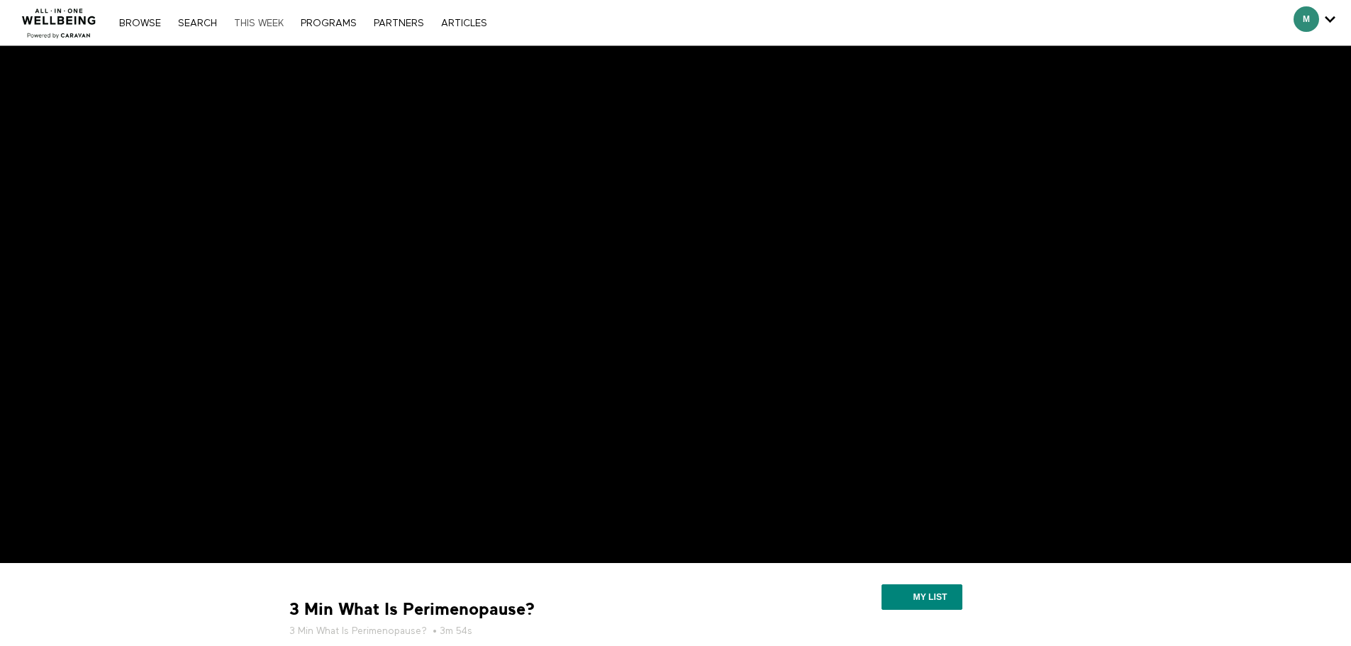
click at [279, 19] on link "THIS WEEK" at bounding box center [259, 23] width 64 height 10
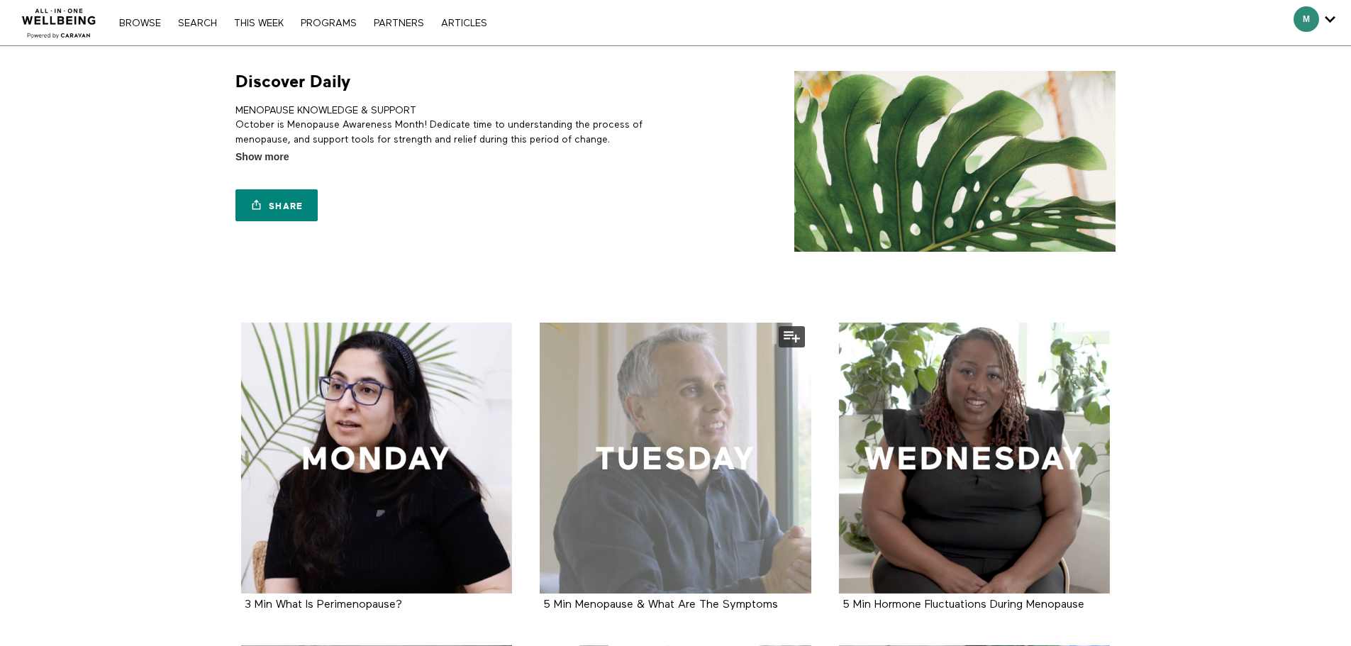
click at [707, 430] on div at bounding box center [676, 459] width 272 height 272
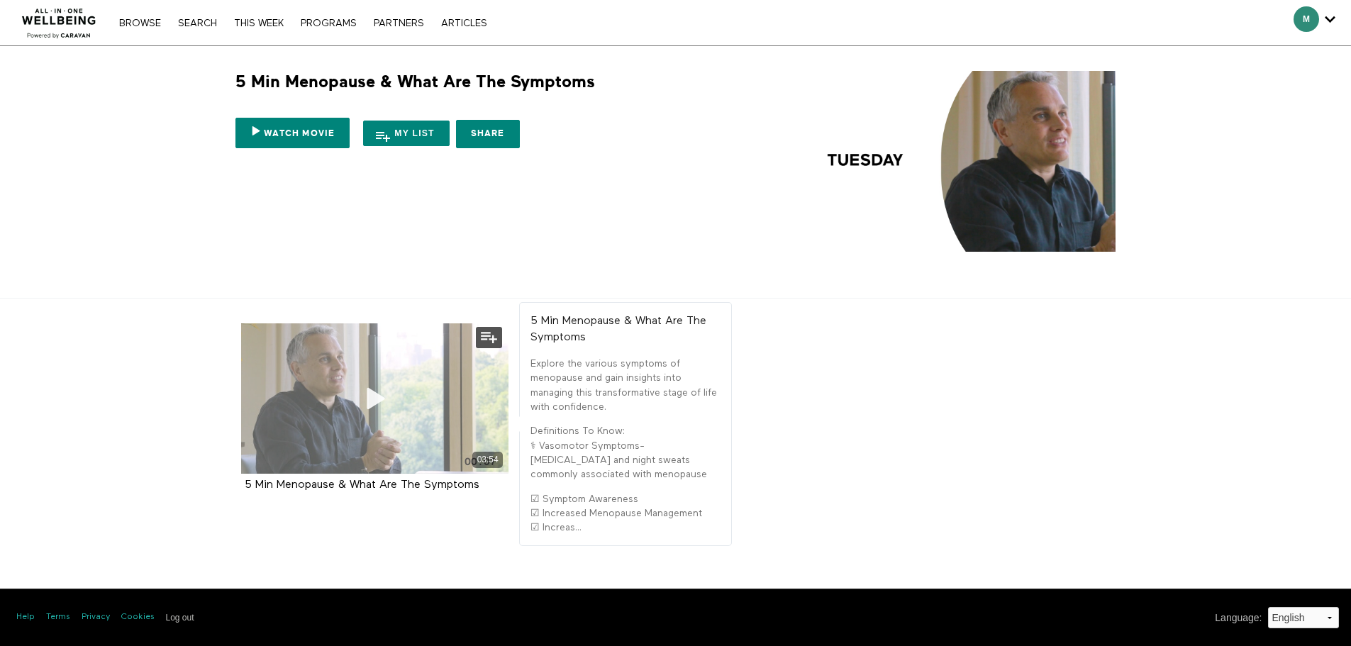
click at [381, 379] on span at bounding box center [374, 398] width 43 height 43
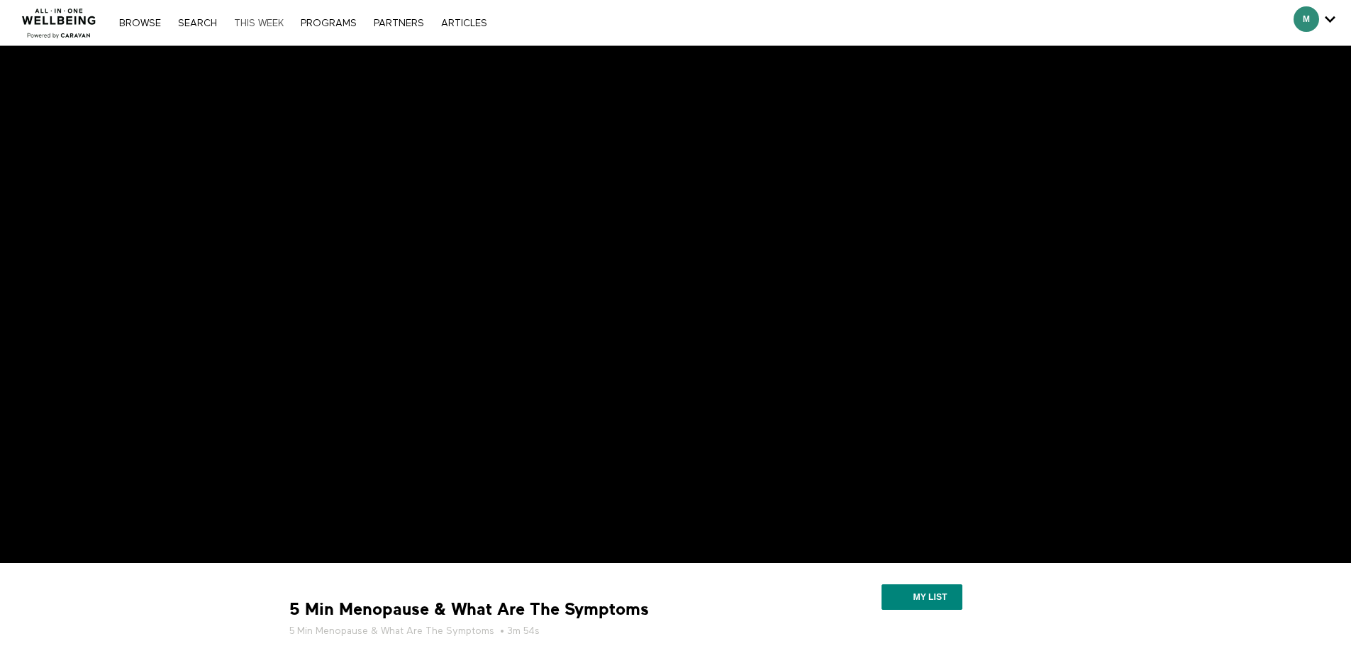
click at [272, 20] on link "THIS WEEK" at bounding box center [259, 23] width 64 height 10
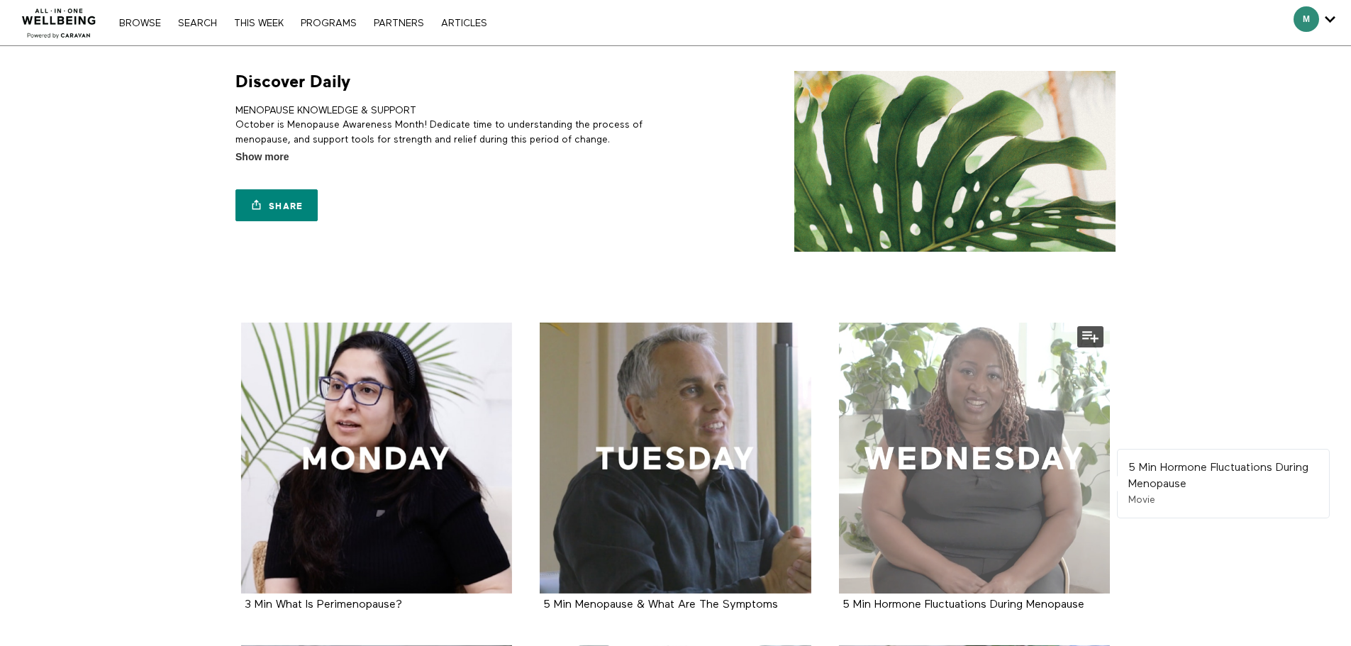
click at [969, 432] on div at bounding box center [975, 459] width 272 height 272
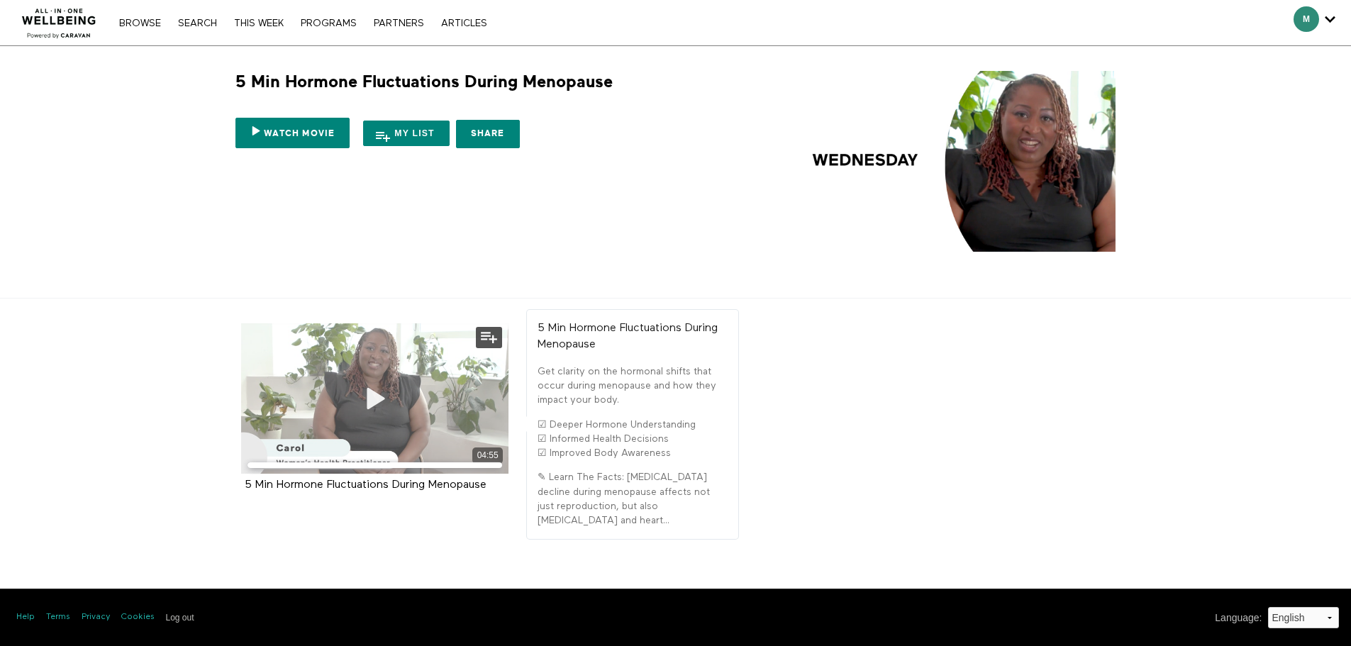
click at [339, 390] on div "04:55" at bounding box center [375, 398] width 268 height 150
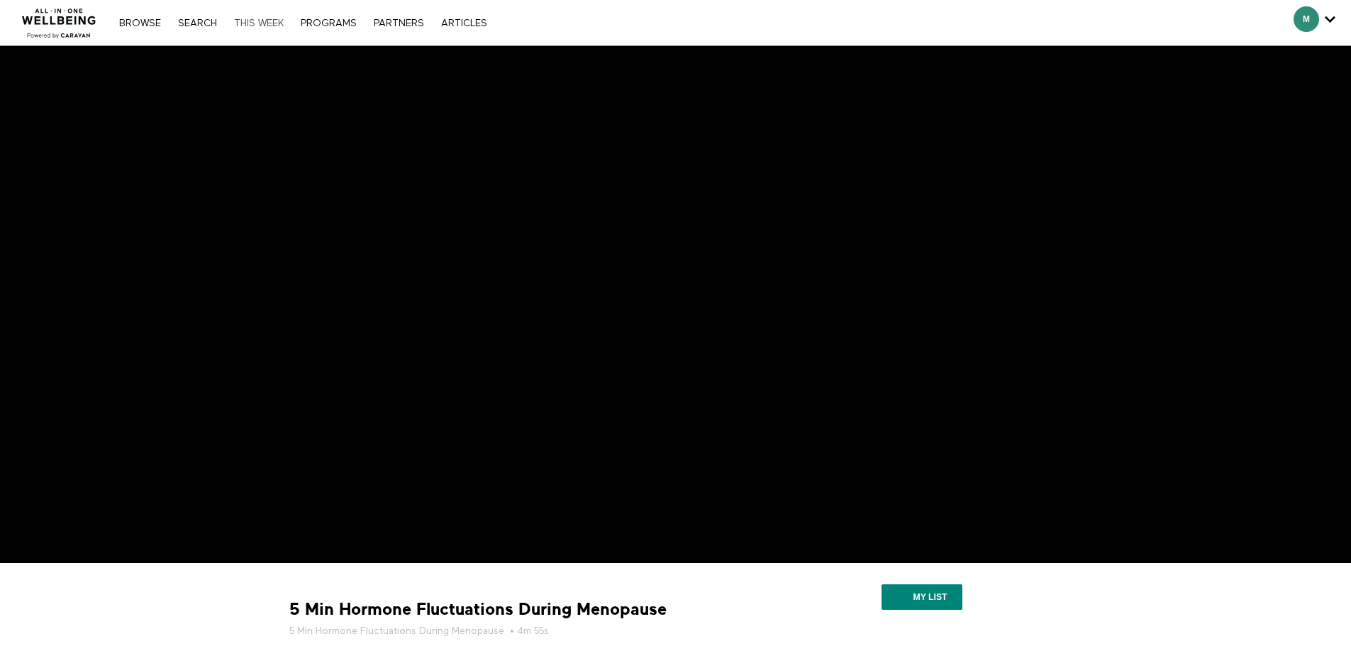
click at [274, 23] on link "THIS WEEK" at bounding box center [259, 23] width 64 height 10
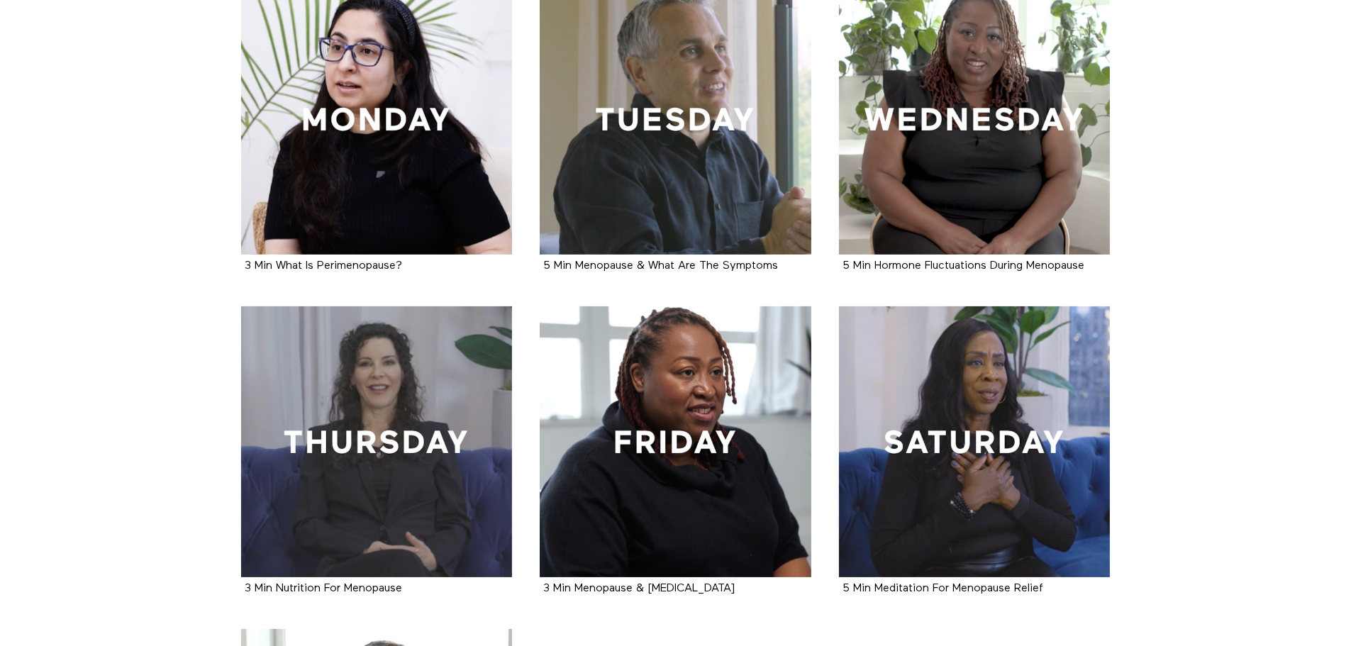
scroll to position [390, 0]
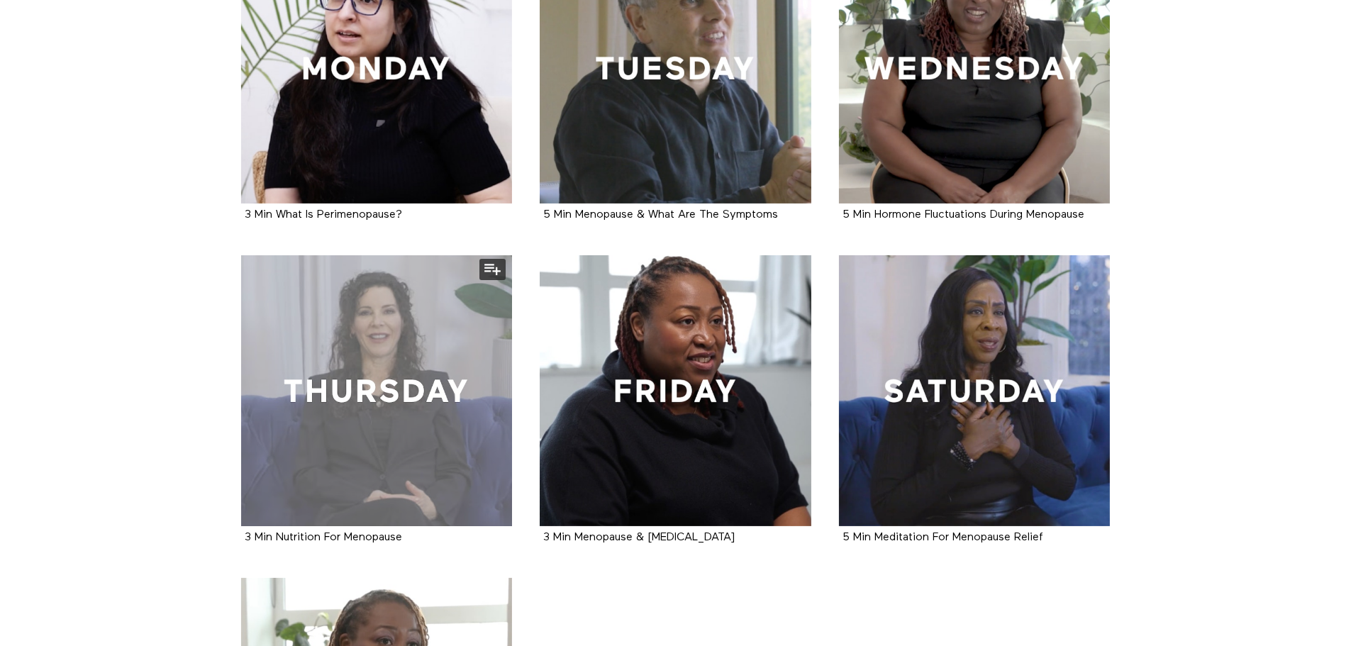
click at [298, 464] on div at bounding box center [377, 391] width 272 height 272
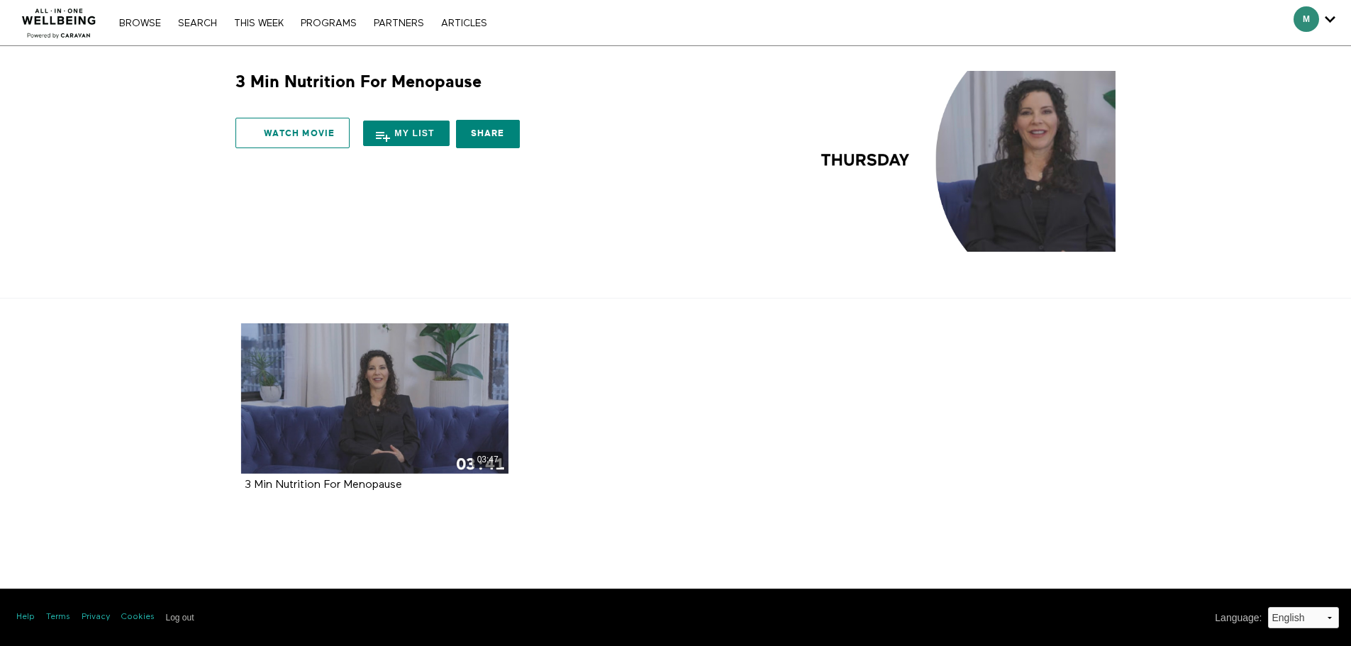
click at [300, 128] on link "Watch Movie" at bounding box center [292, 133] width 114 height 30
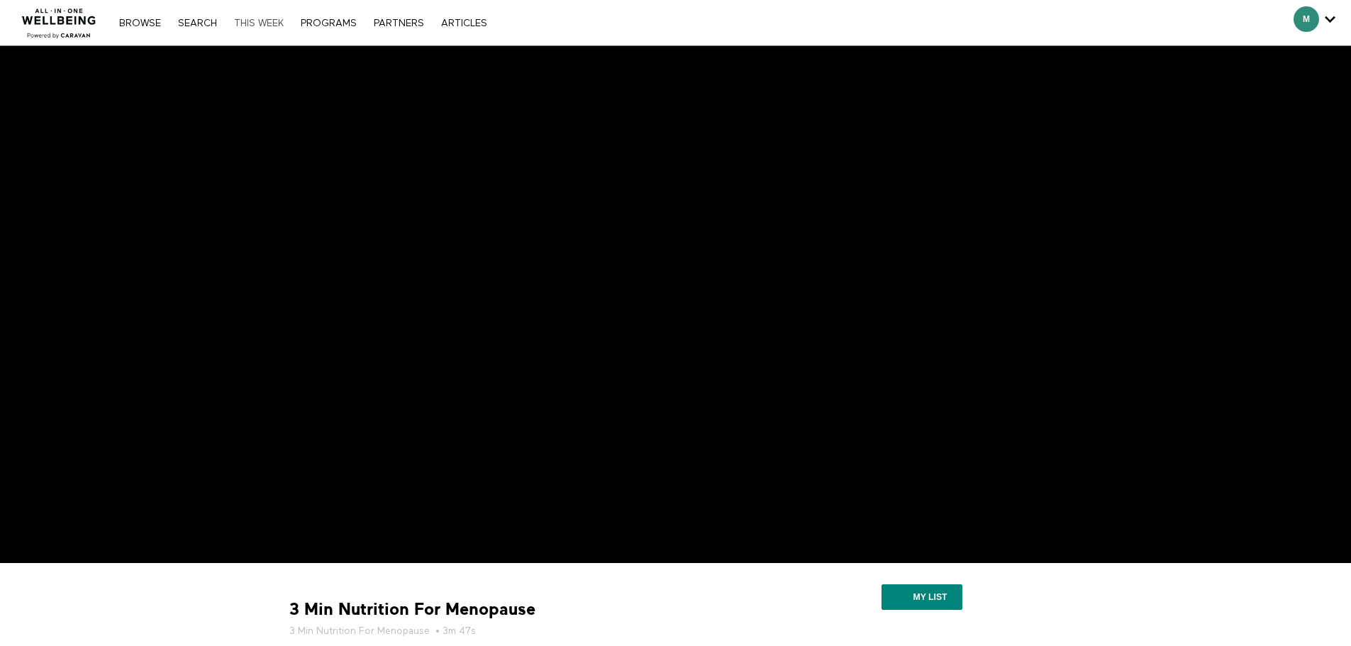
click at [257, 22] on link "THIS WEEK" at bounding box center [259, 23] width 64 height 10
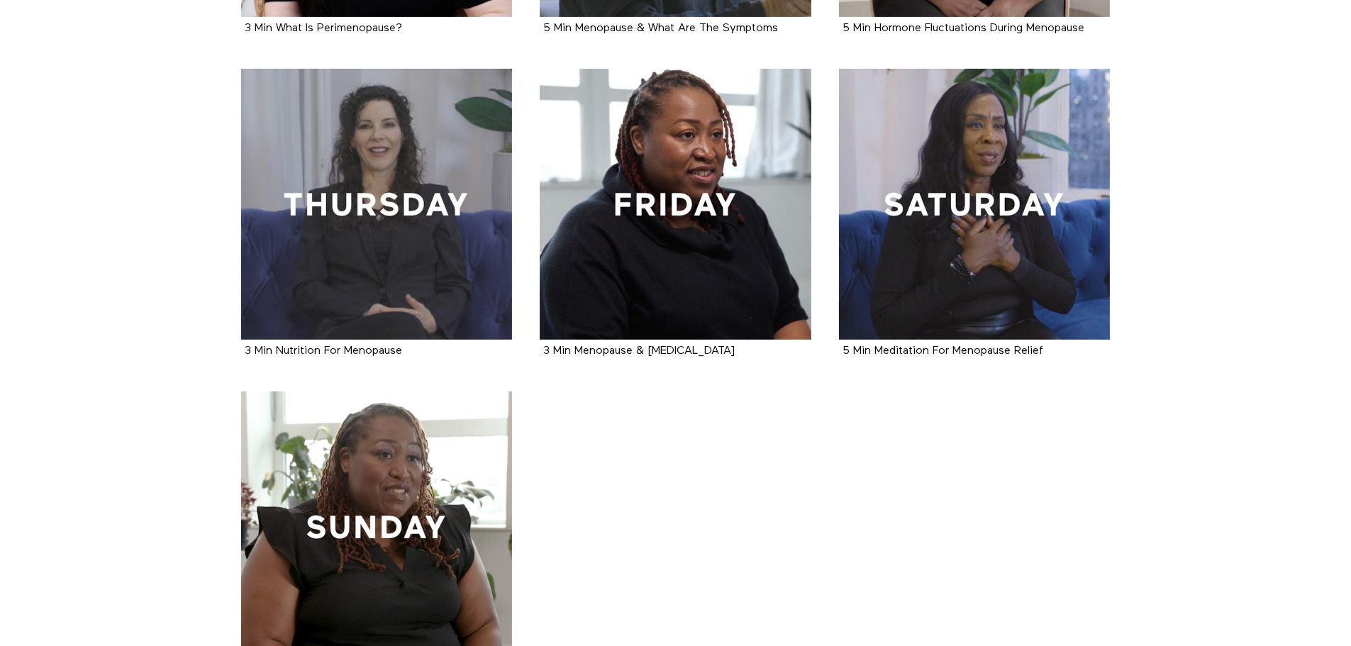
scroll to position [583, 0]
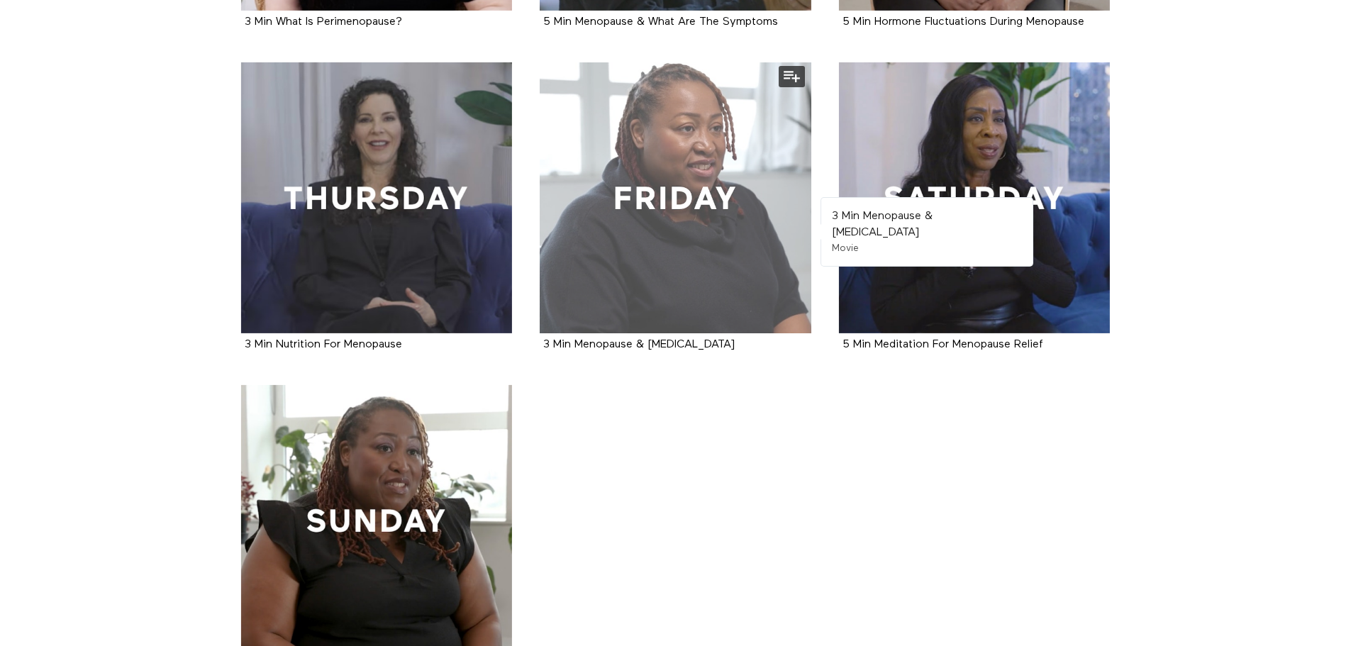
click at [637, 242] on div at bounding box center [676, 198] width 272 height 272
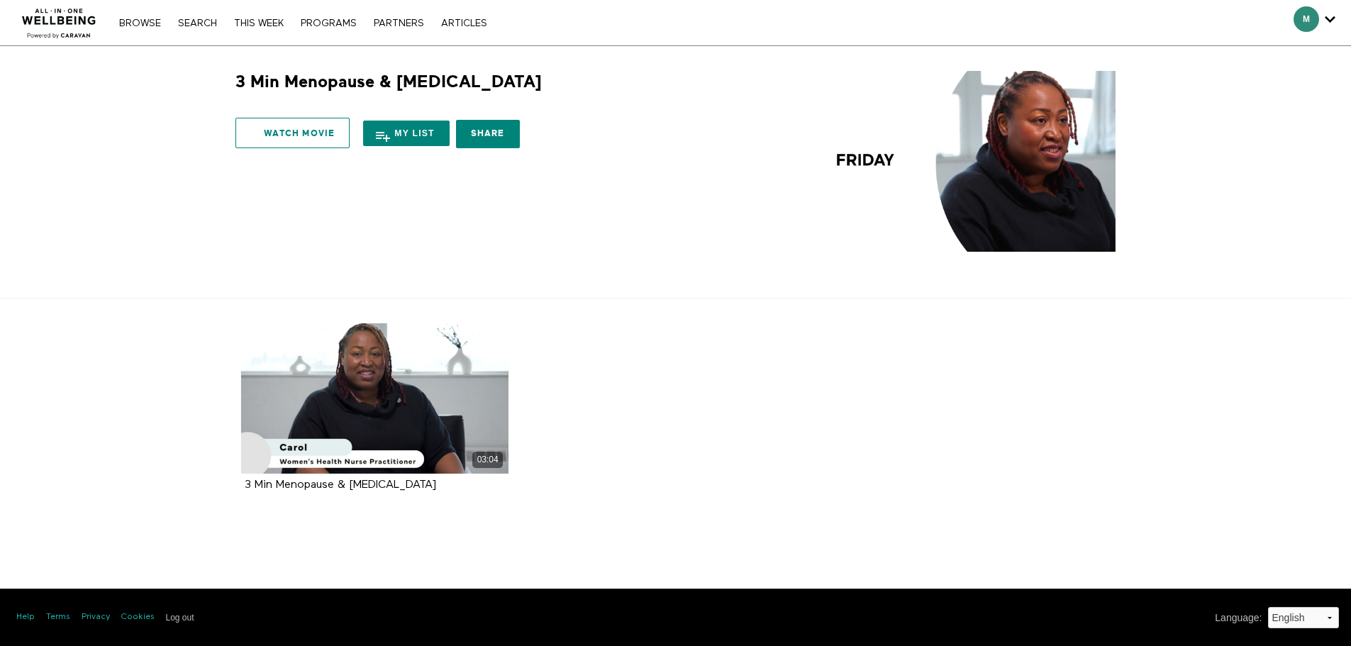
click at [250, 123] on link "Watch Movie" at bounding box center [292, 133] width 114 height 30
